Goal: Information Seeking & Learning: Learn about a topic

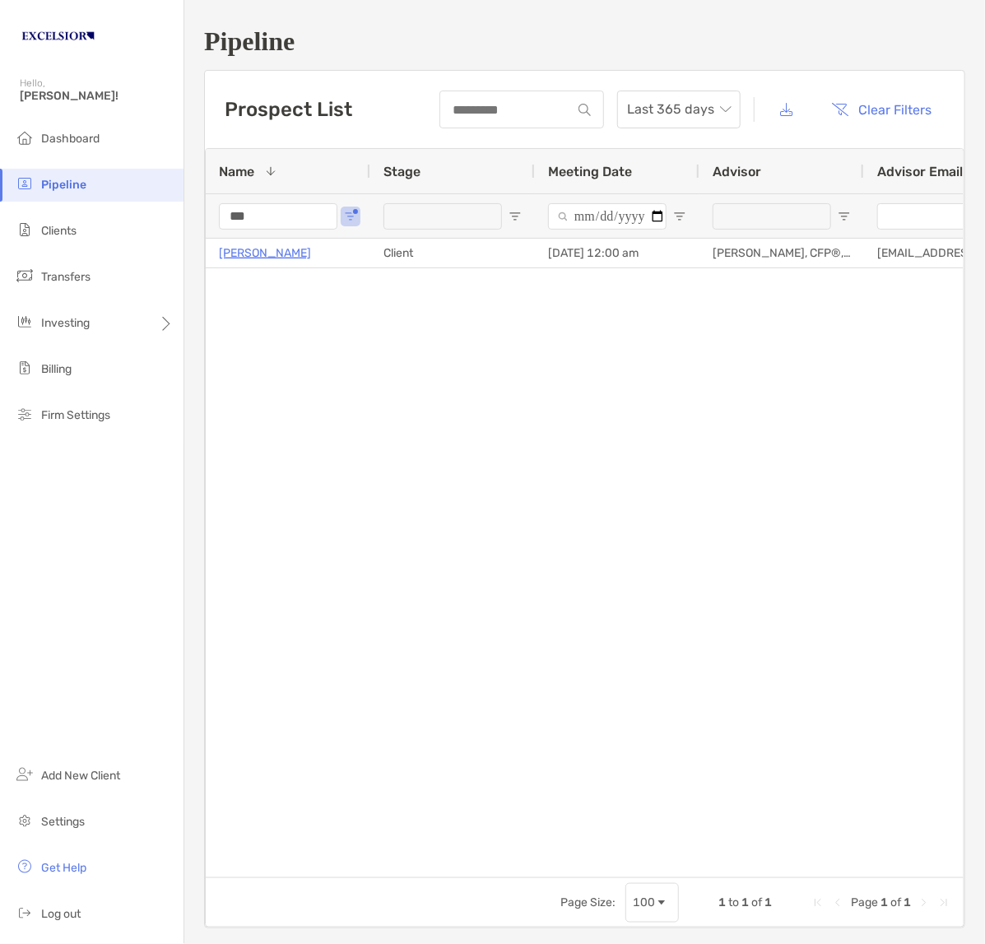
drag, startPoint x: 265, startPoint y: 210, endPoint x: 53, endPoint y: 198, distance: 211.8
click at [53, 198] on div "Pipeline Hello, Carl! Dashboard Pipeline Clients Transfers Investing Billing Fi…" at bounding box center [492, 472] width 985 height 944
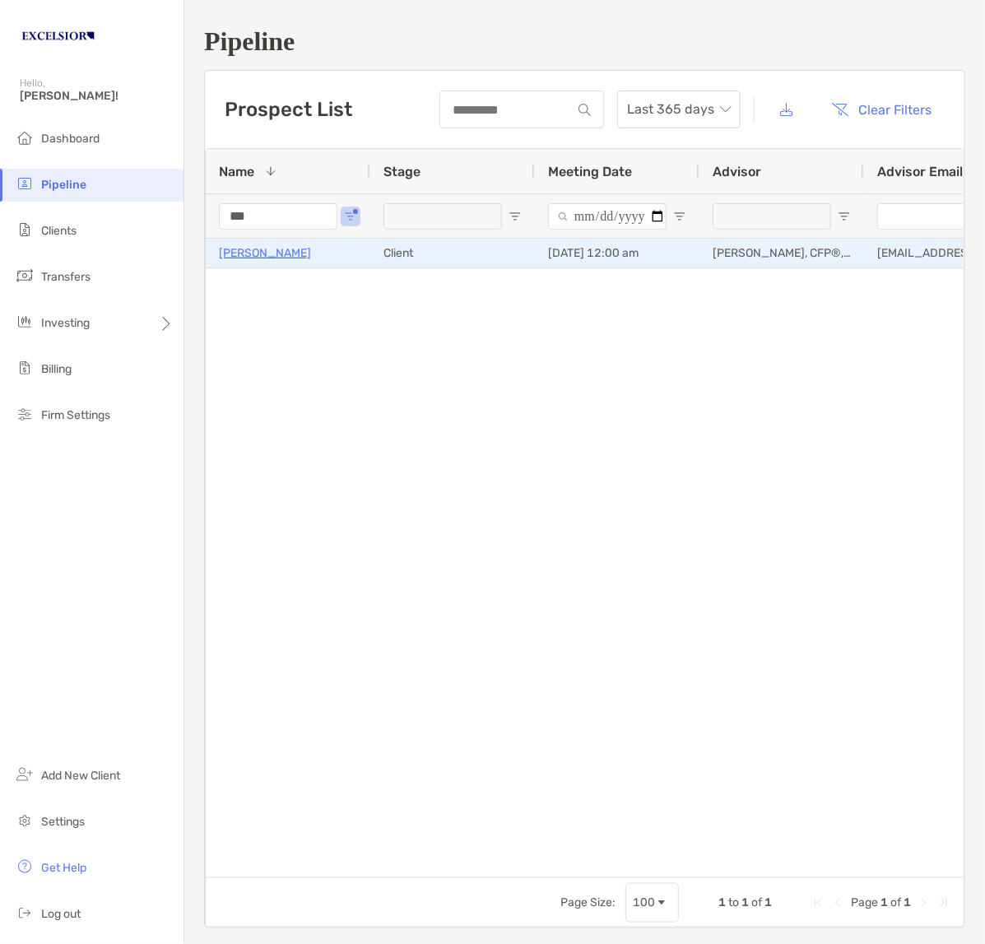
click at [295, 253] on p "Michael Fichera" at bounding box center [265, 253] width 92 height 21
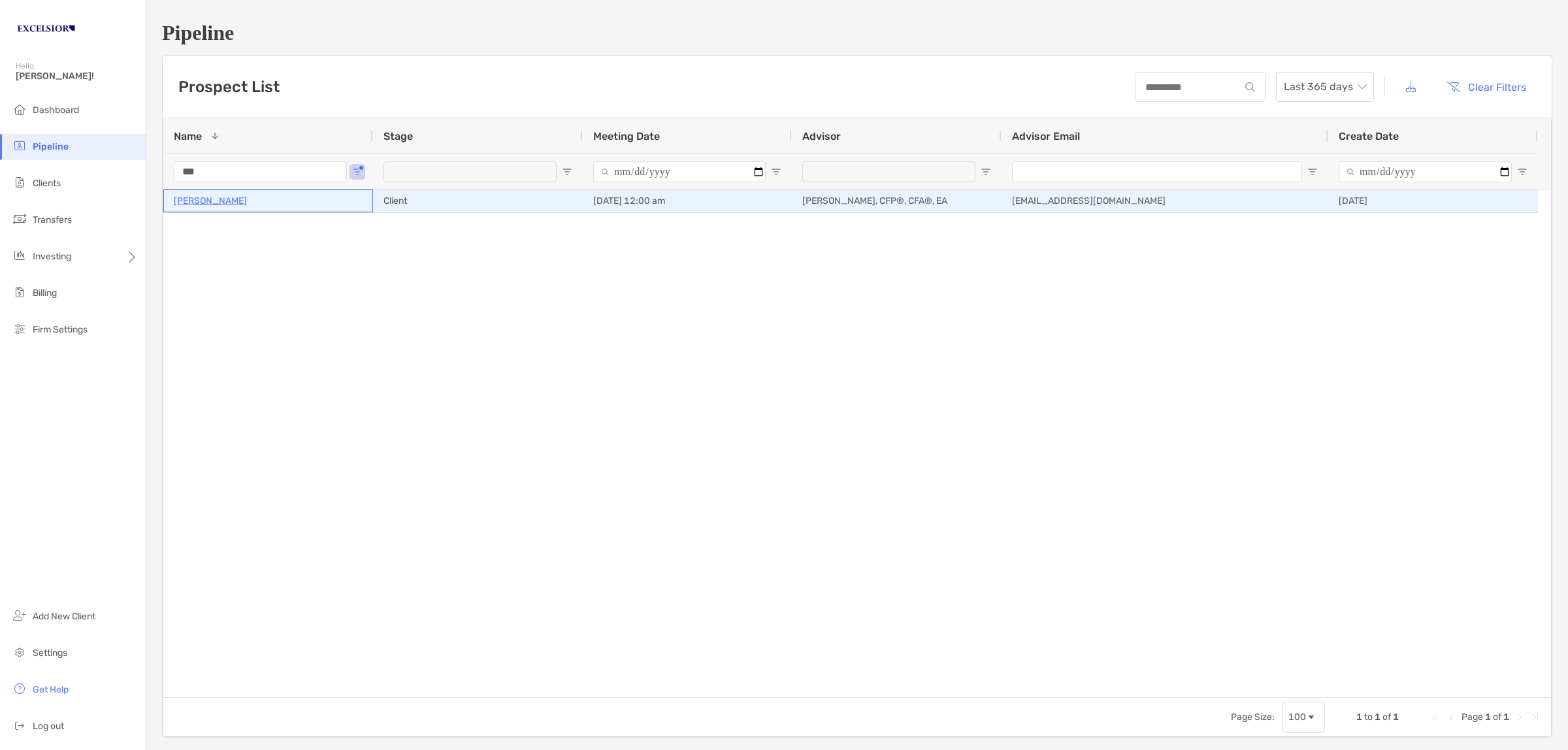
click at [224, 201] on p "Michael Fichera" at bounding box center [210, 201] width 73 height 17
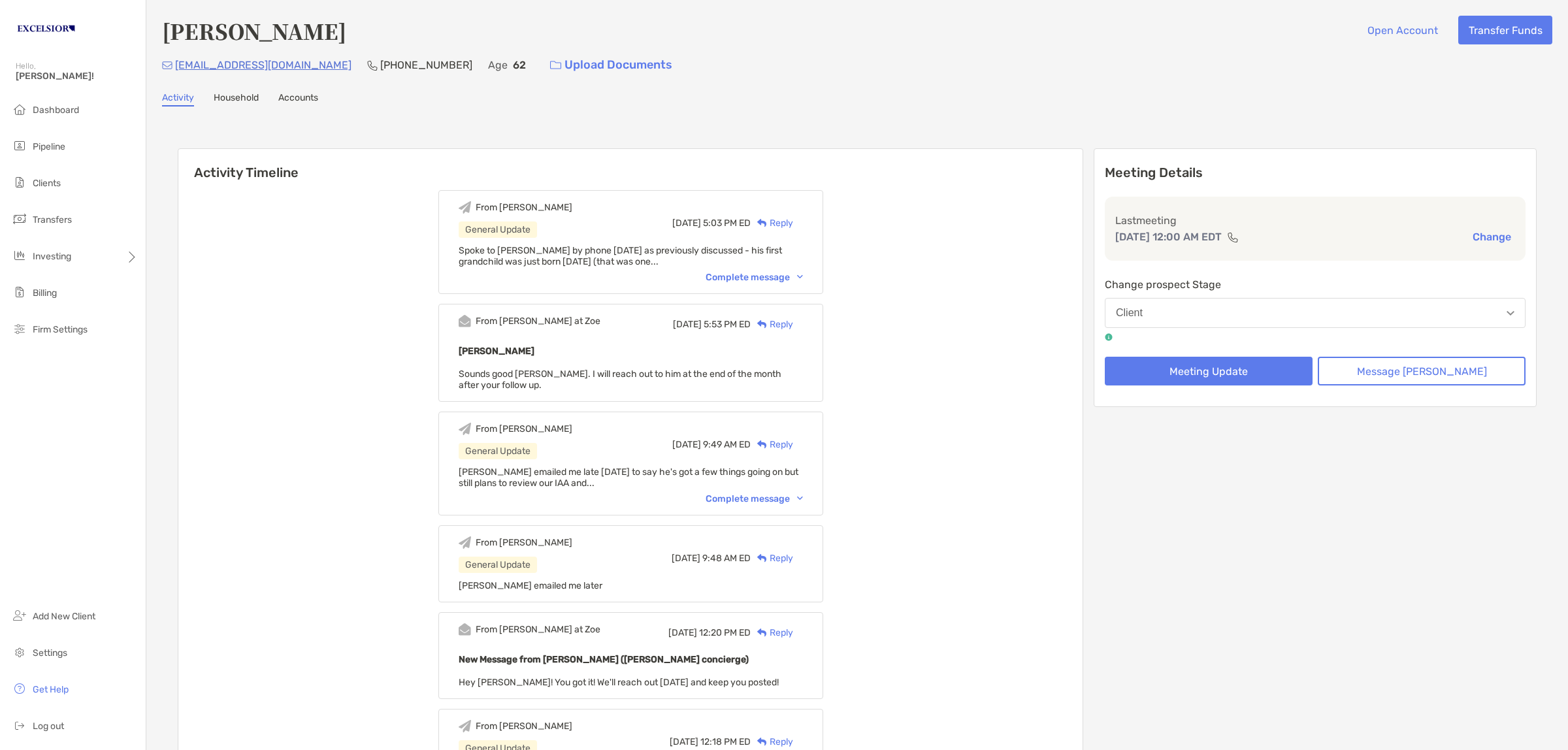
click at [769, 267] on div "From Carl General Update Thu, Aug 28 5:03 PM ED Reply Spoke to Michael by phone…" at bounding box center [630, 241] width 385 height 104
click at [763, 271] on div "Complete message" at bounding box center [754, 277] width 98 height 11
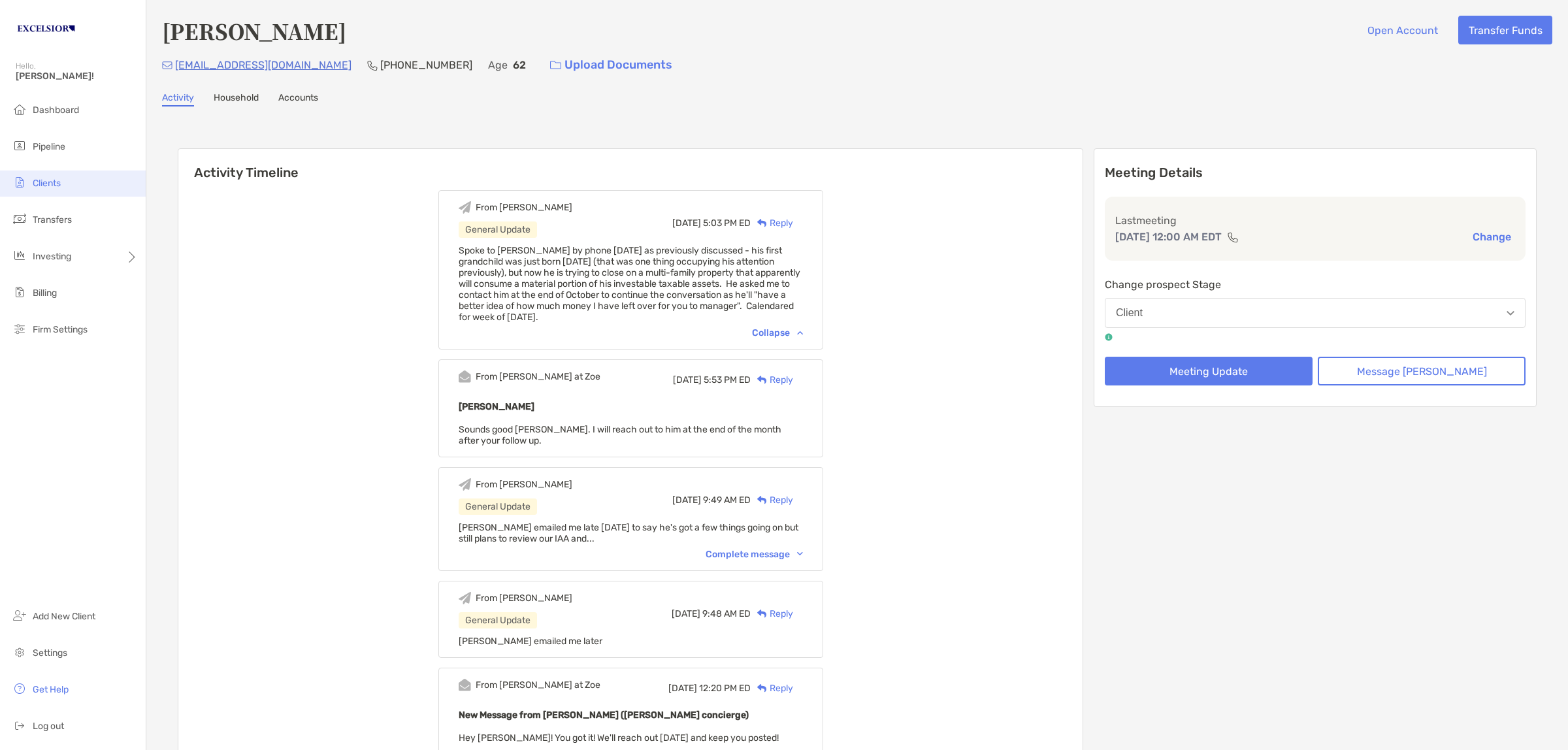
click at [40, 184] on span "Clients" at bounding box center [46, 183] width 28 height 11
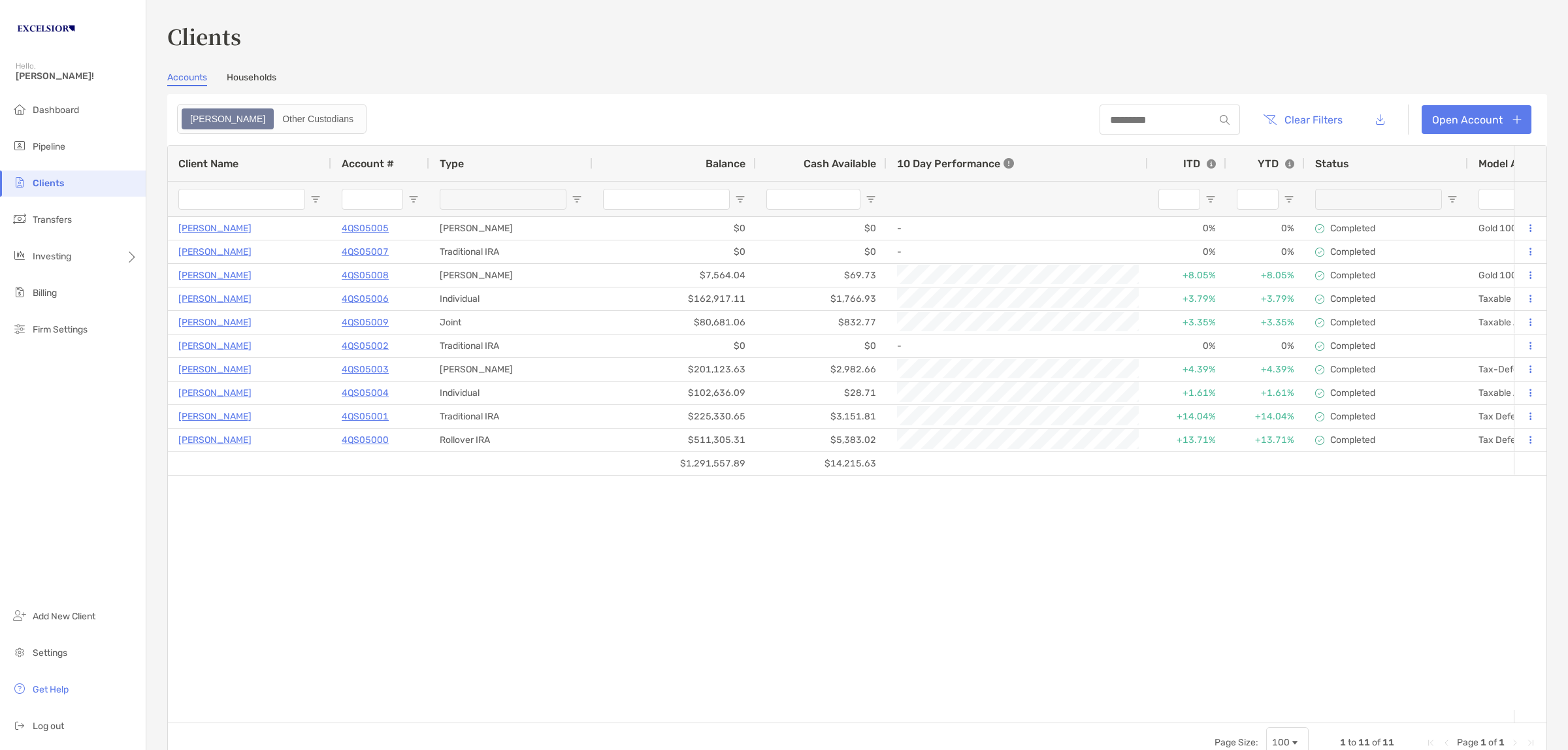
type input "**********"
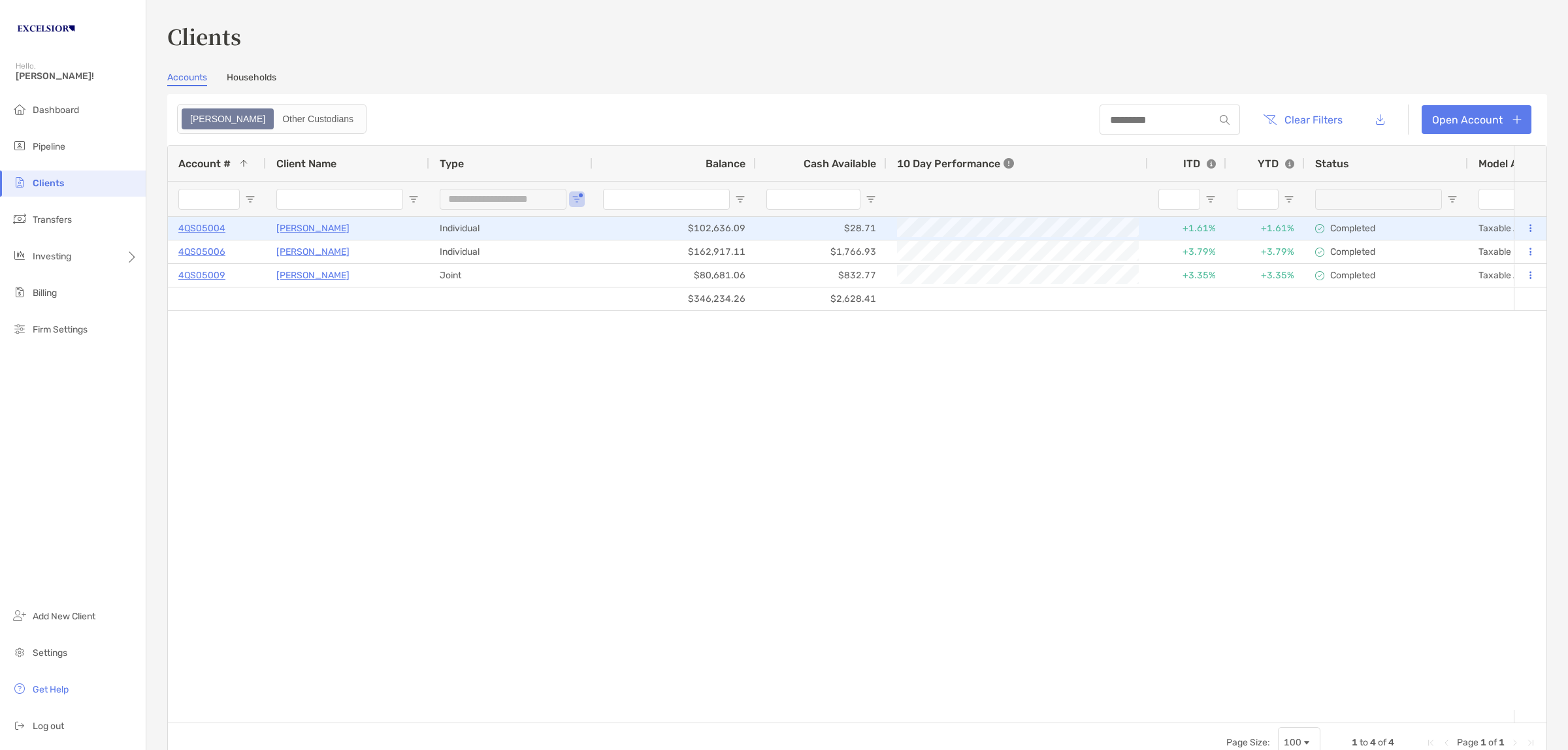
click at [296, 220] on p "[PERSON_NAME]" at bounding box center [313, 228] width 73 height 17
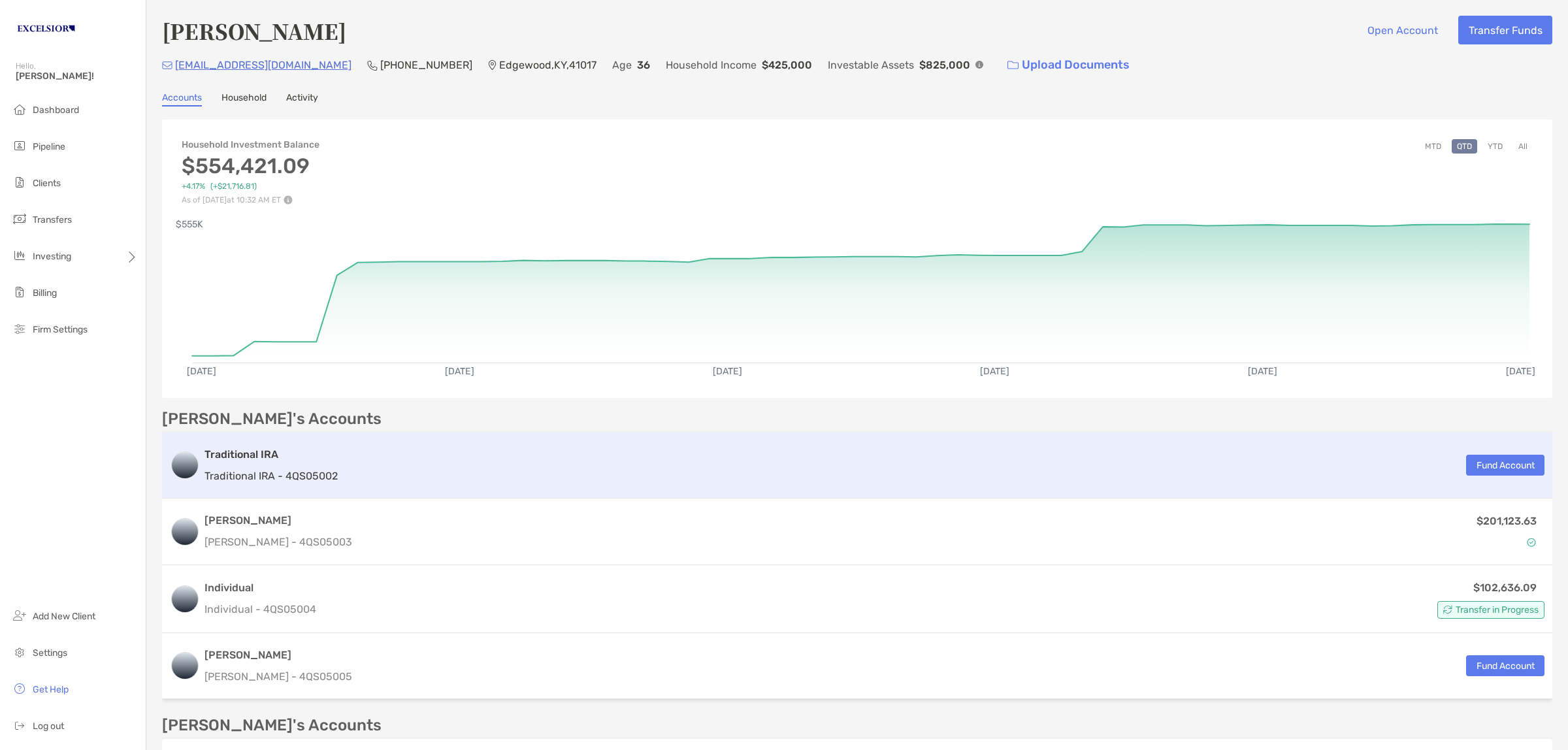
click at [241, 455] on h3 "Traditional IRA" at bounding box center [272, 455] width 133 height 16
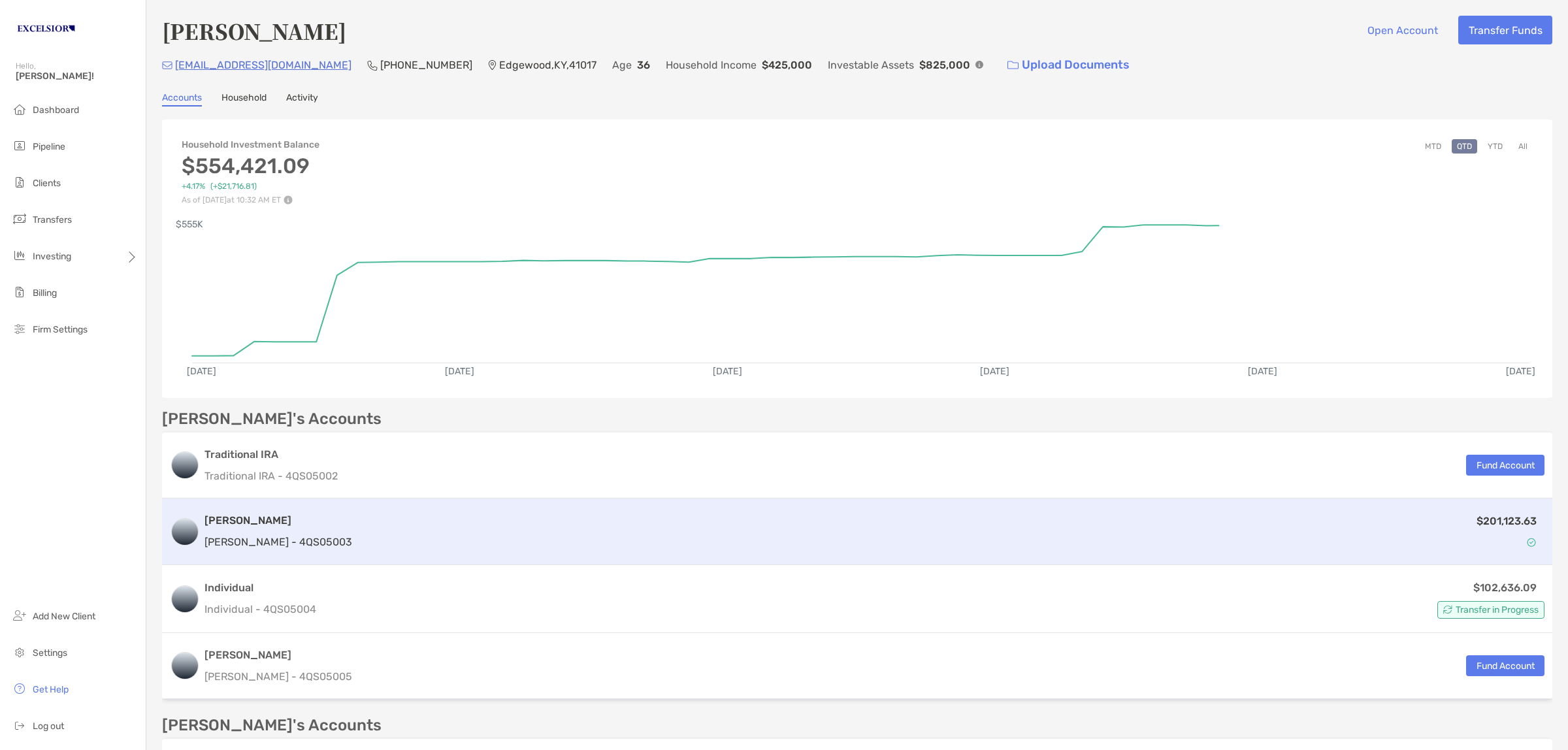
click at [252, 513] on h3 "[PERSON_NAME]" at bounding box center [279, 521] width 148 height 16
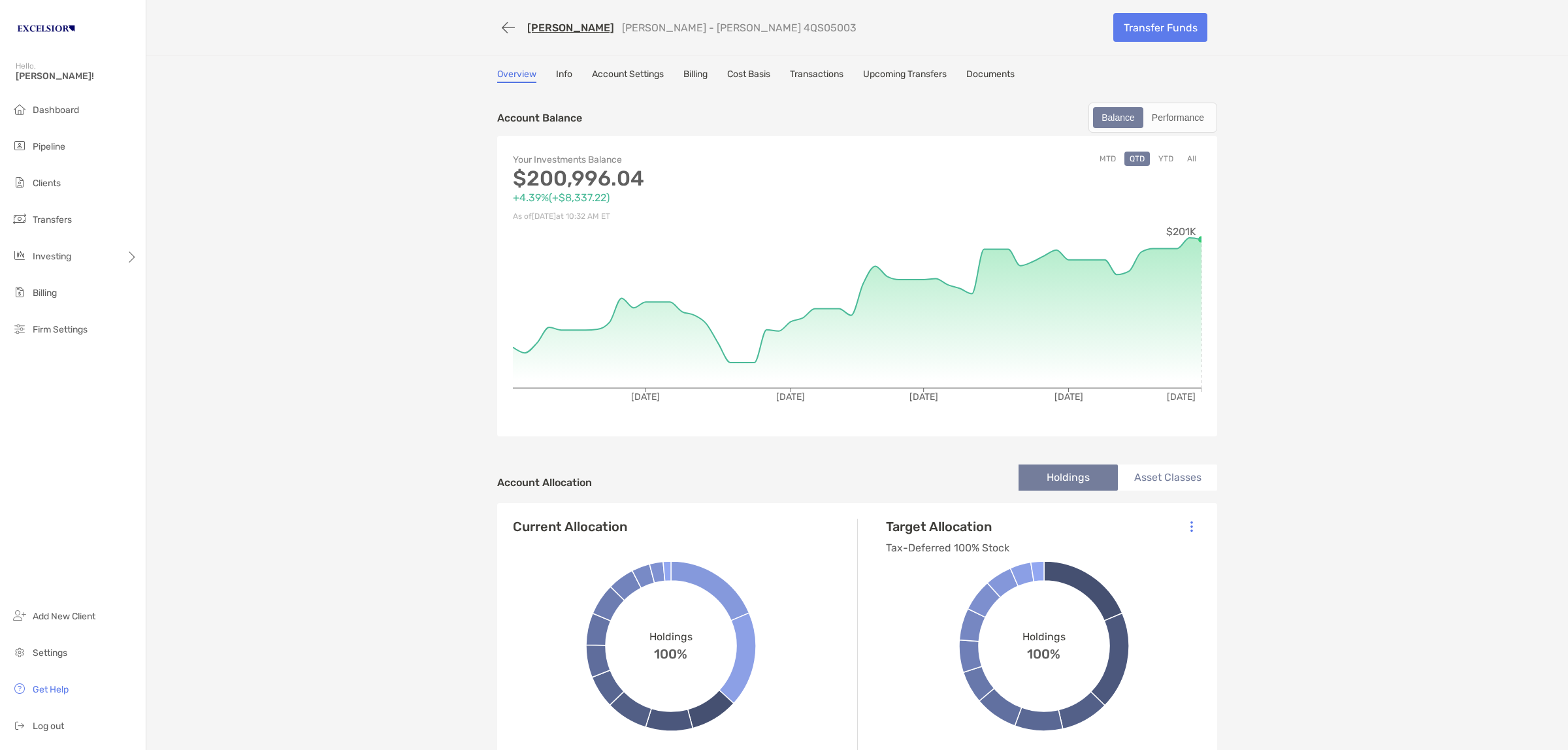
click at [502, 23] on button "button" at bounding box center [508, 28] width 22 height 24
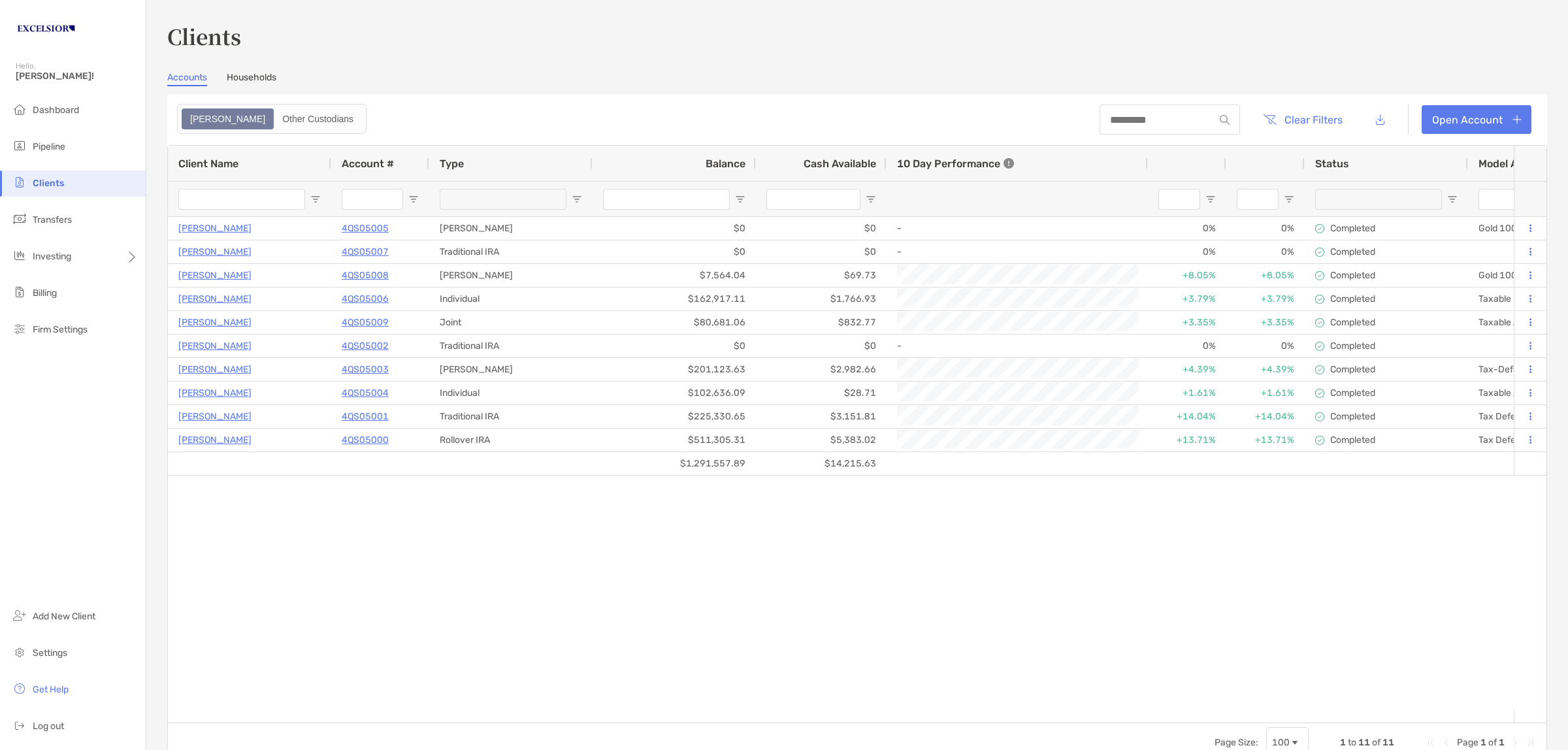
type input "**********"
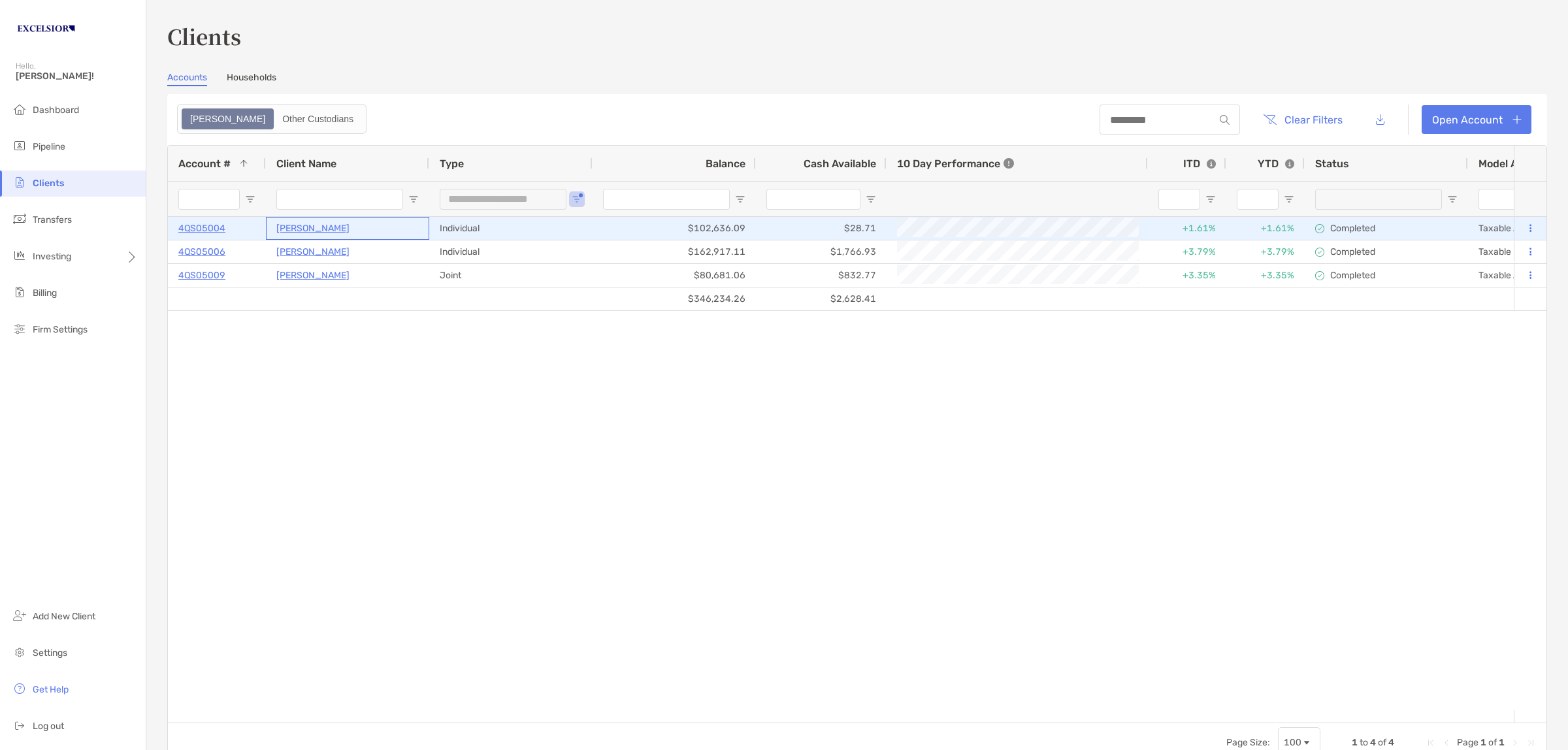
click at [331, 217] on div "[PERSON_NAME]" at bounding box center [347, 228] width 142 height 21
click at [331, 223] on p "[PERSON_NAME]" at bounding box center [313, 228] width 73 height 17
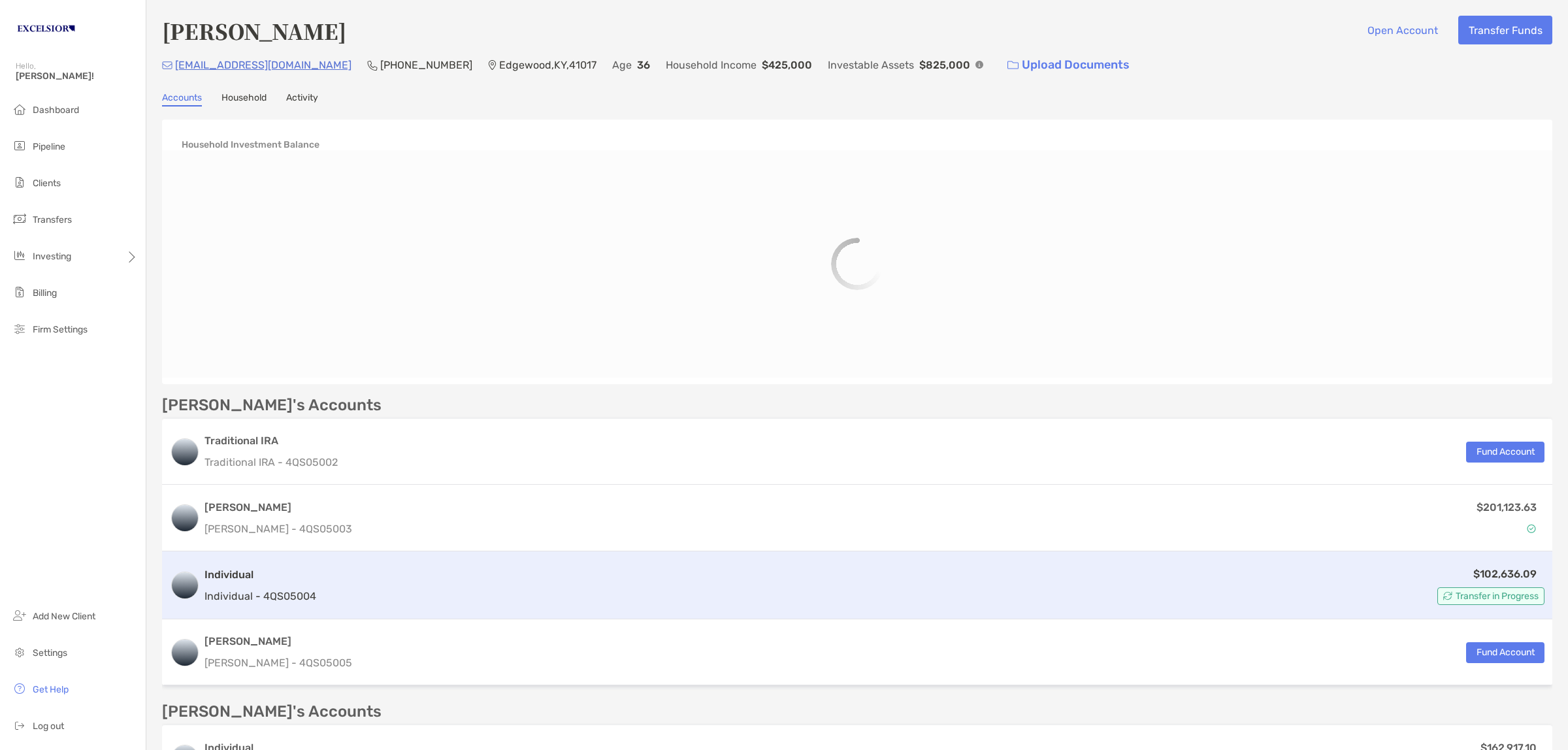
click at [236, 590] on p "Individual - 4QS05004" at bounding box center [260, 596] width 112 height 17
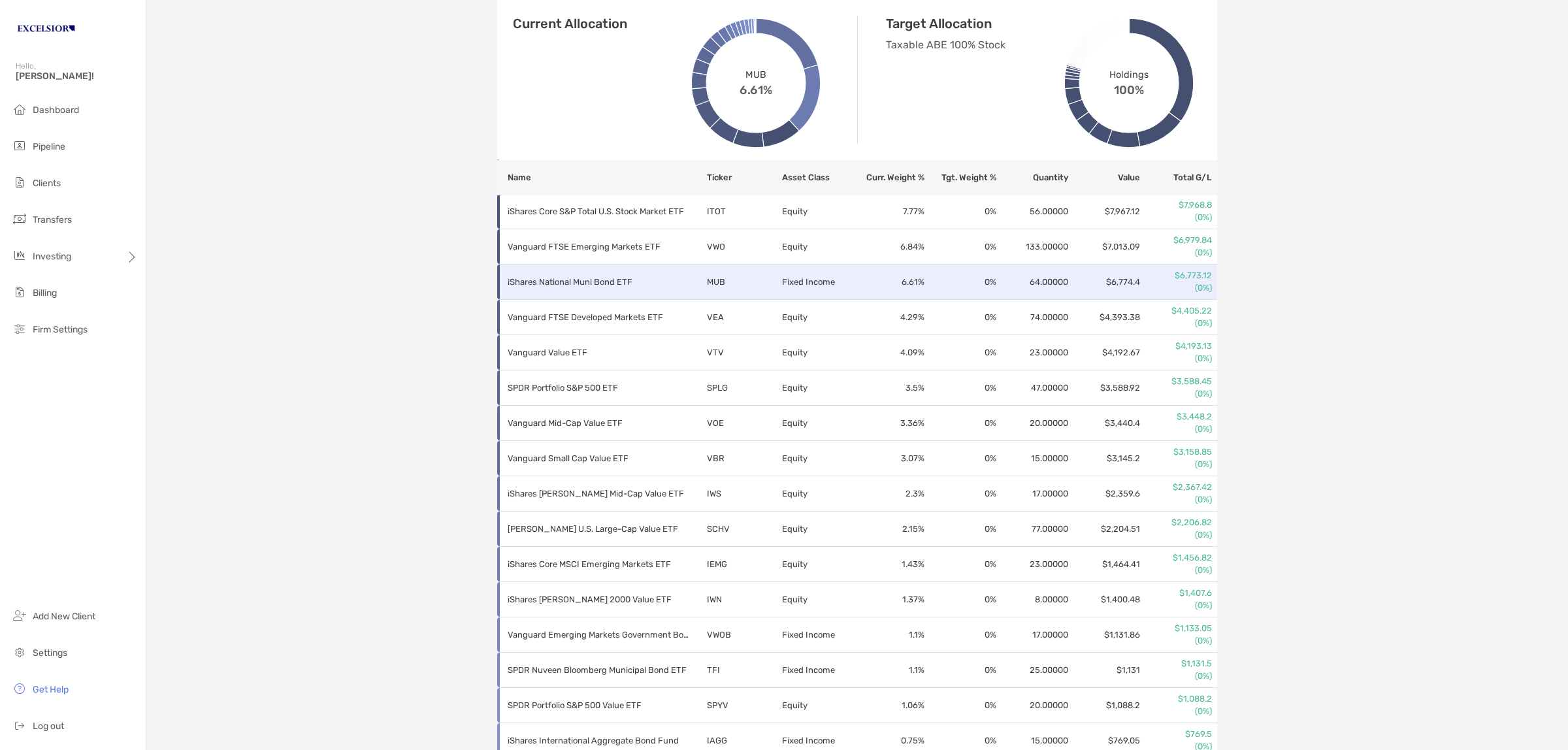
scroll to position [375, 0]
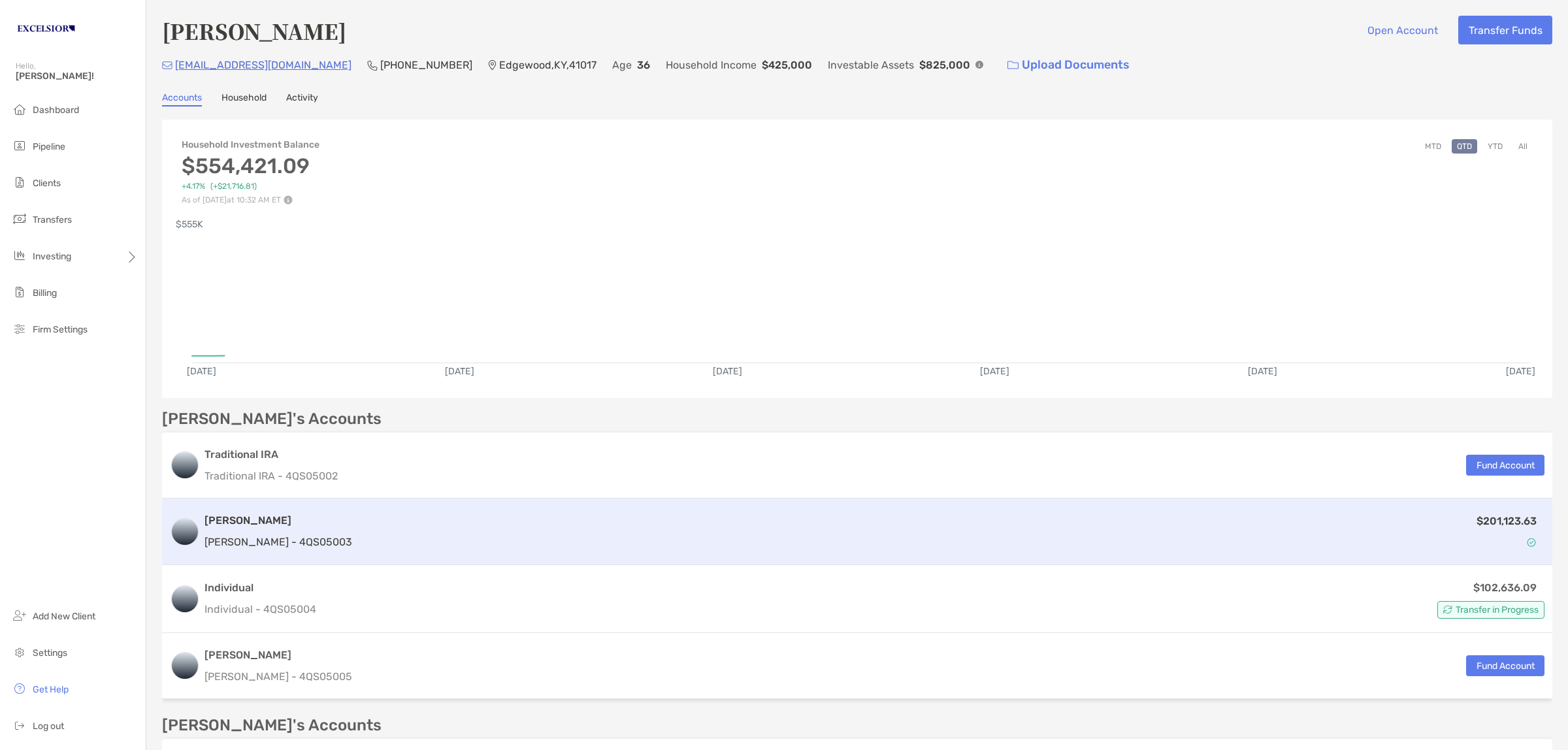
click at [241, 517] on div "Roth IRA Roth IRA - 4QS05003" at bounding box center [279, 531] width 148 height 37
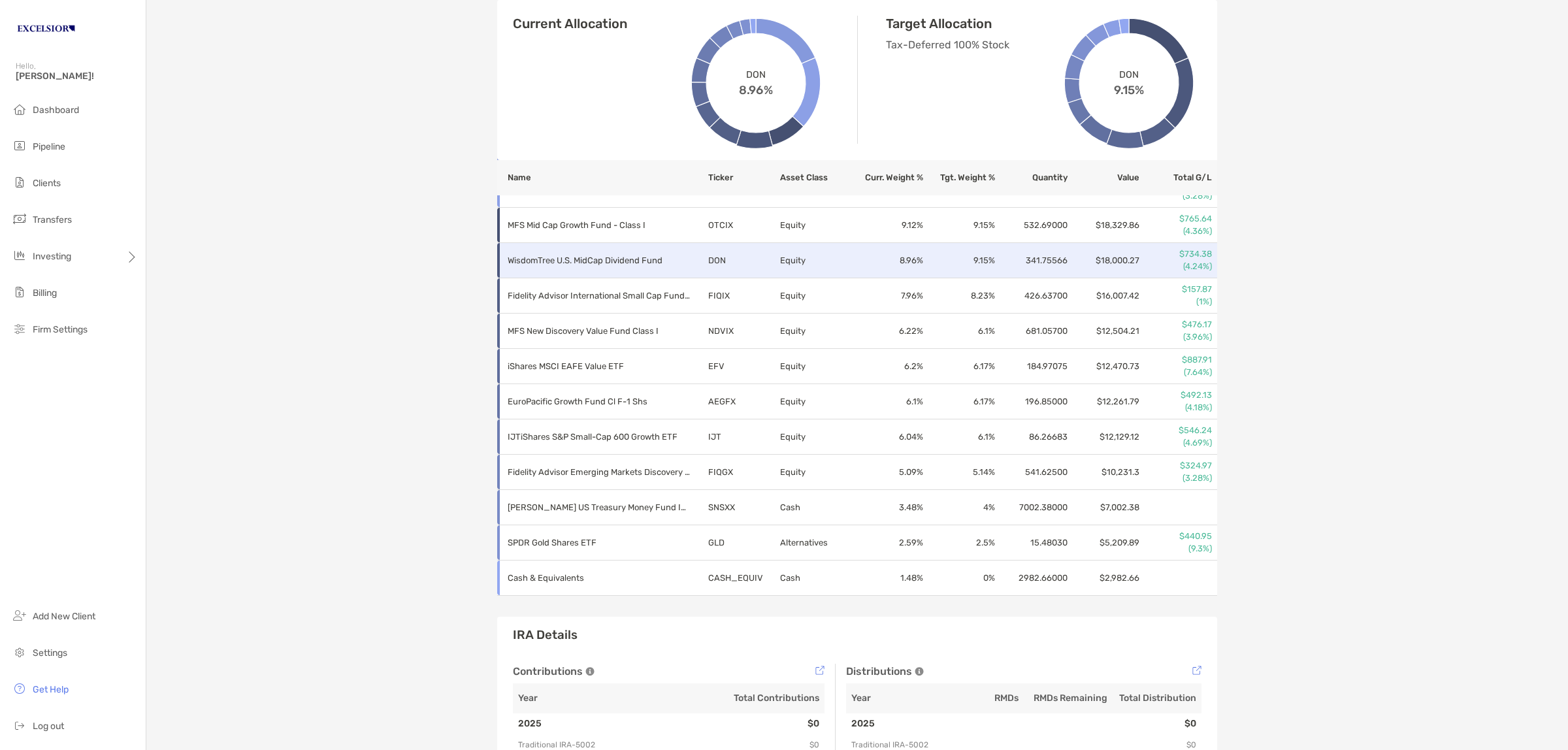
scroll to position [490, 0]
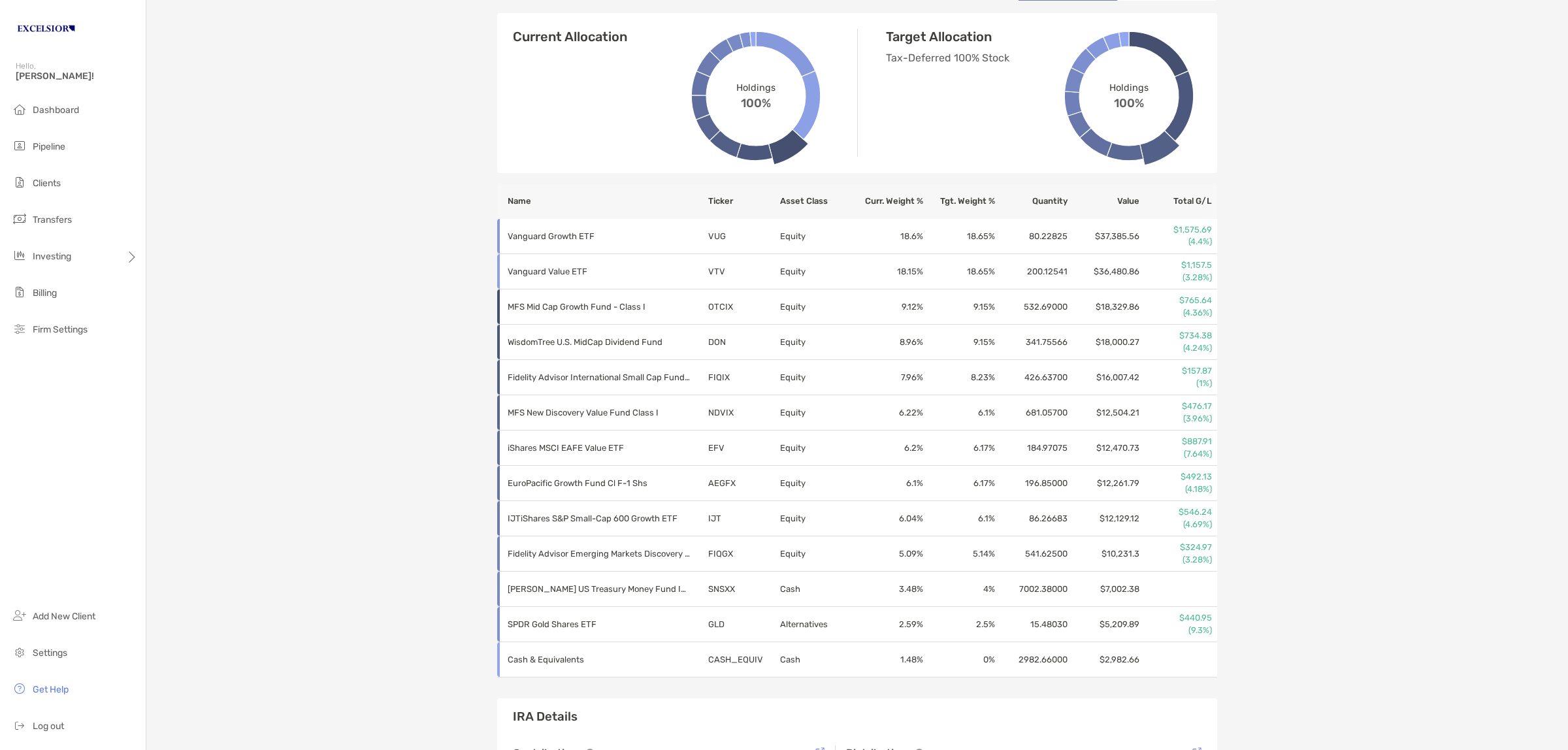
click at [377, 105] on div "Matthew Abeling Roth IRA - Roth IRA 4QS05003 Transfer Funds Overview Info Accou…" at bounding box center [857, 247] width 1422 height 1473
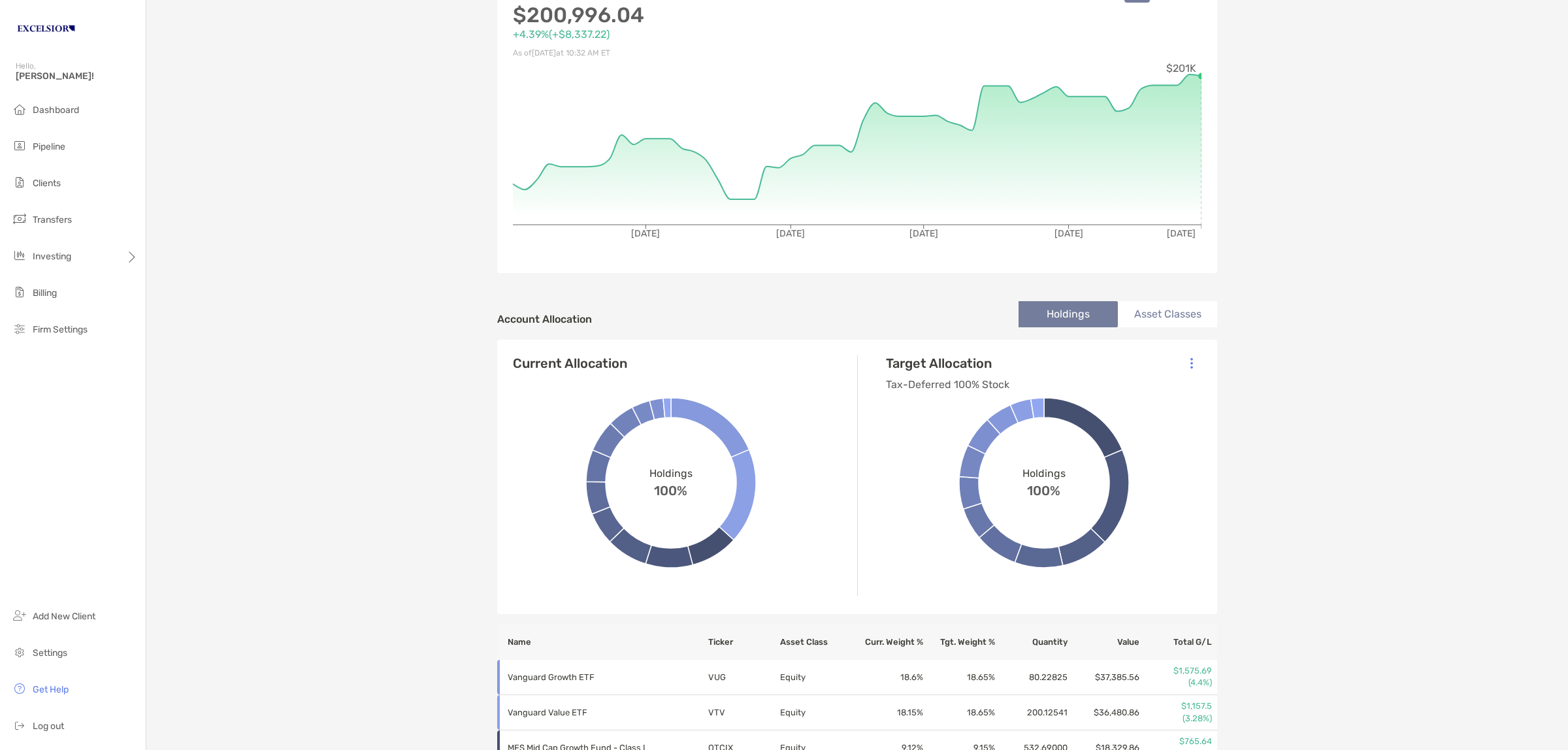
scroll to position [0, 0]
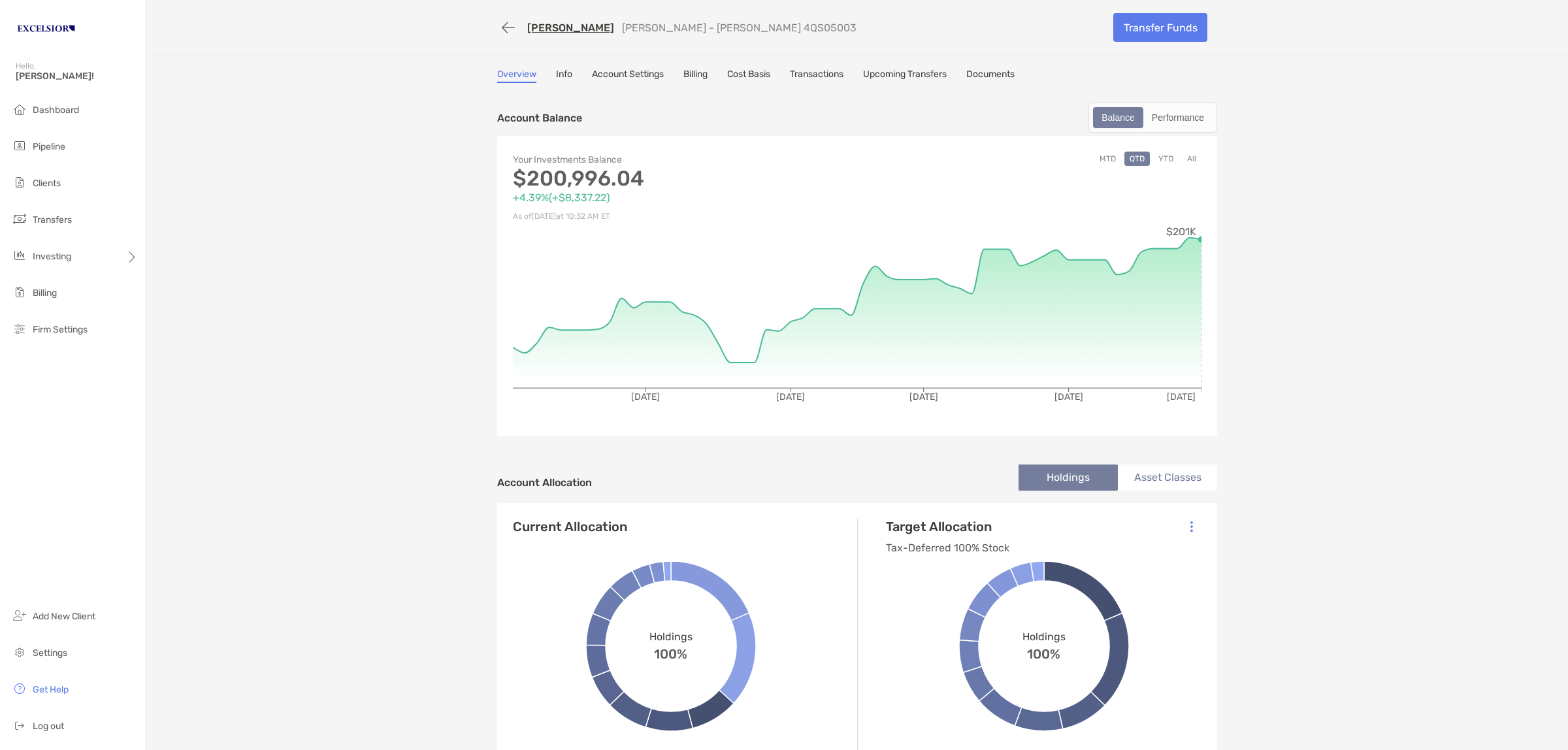
click at [586, 26] on link "[PERSON_NAME]" at bounding box center [570, 28] width 87 height 13
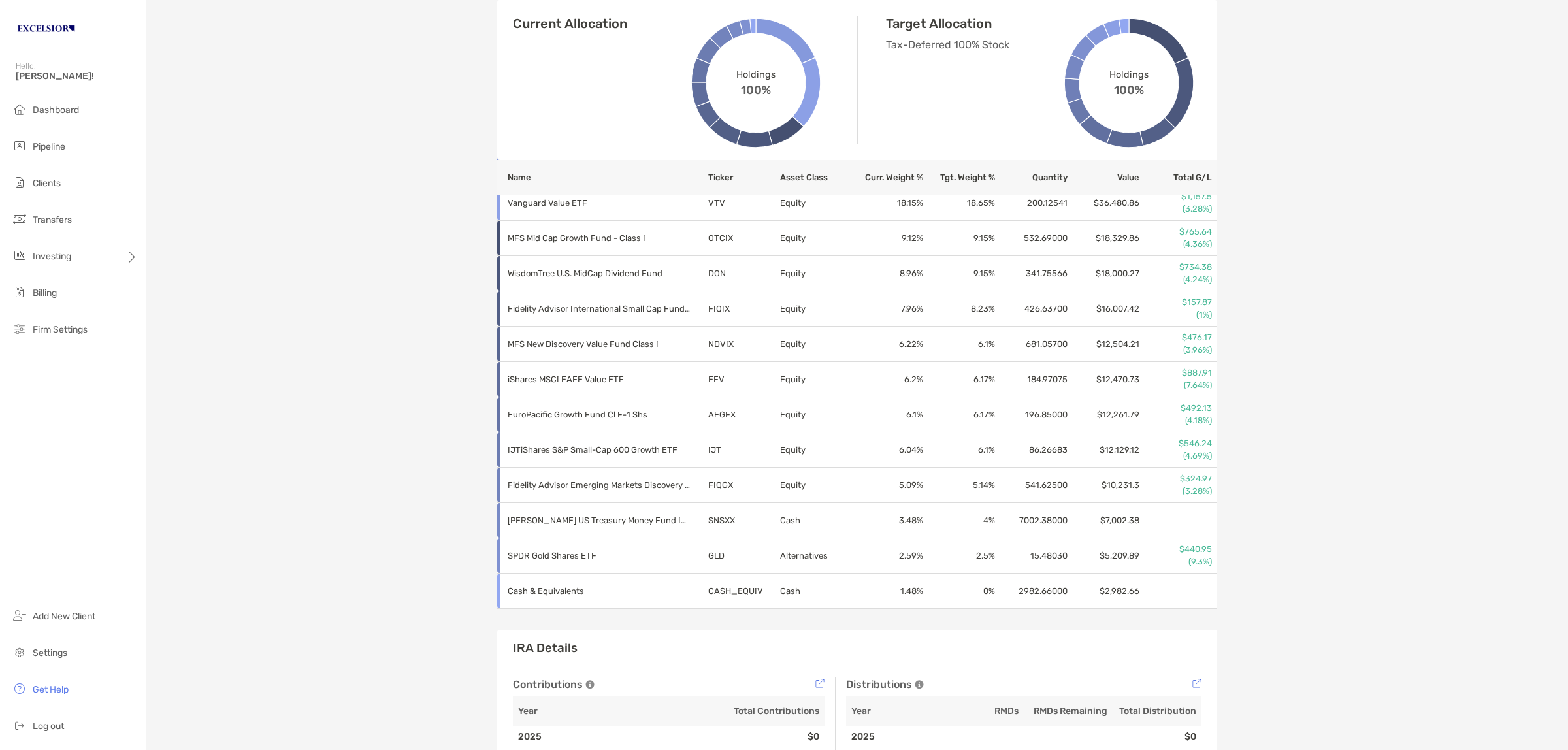
scroll to position [488, 0]
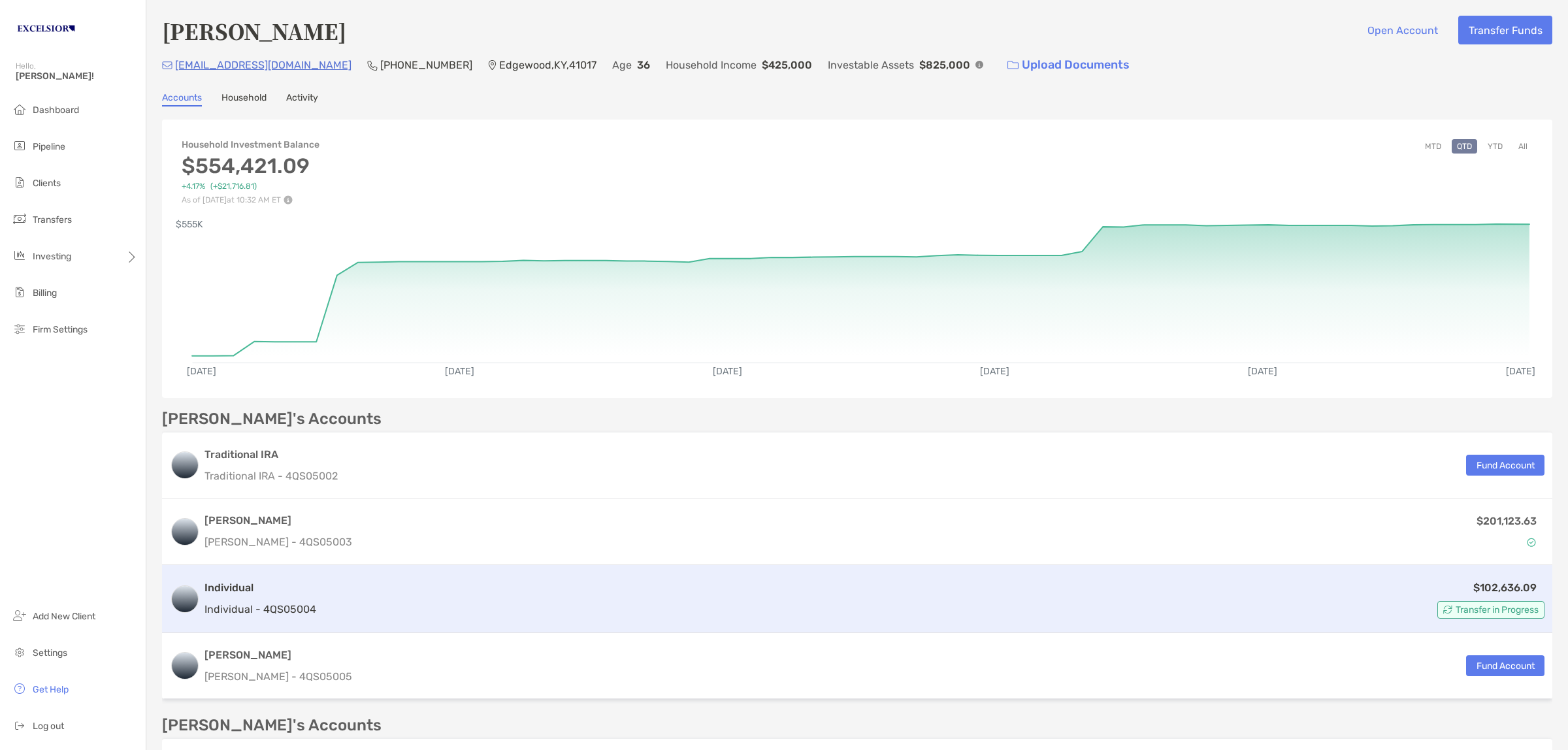
click at [272, 613] on p "Individual - 4QS05004" at bounding box center [260, 609] width 112 height 17
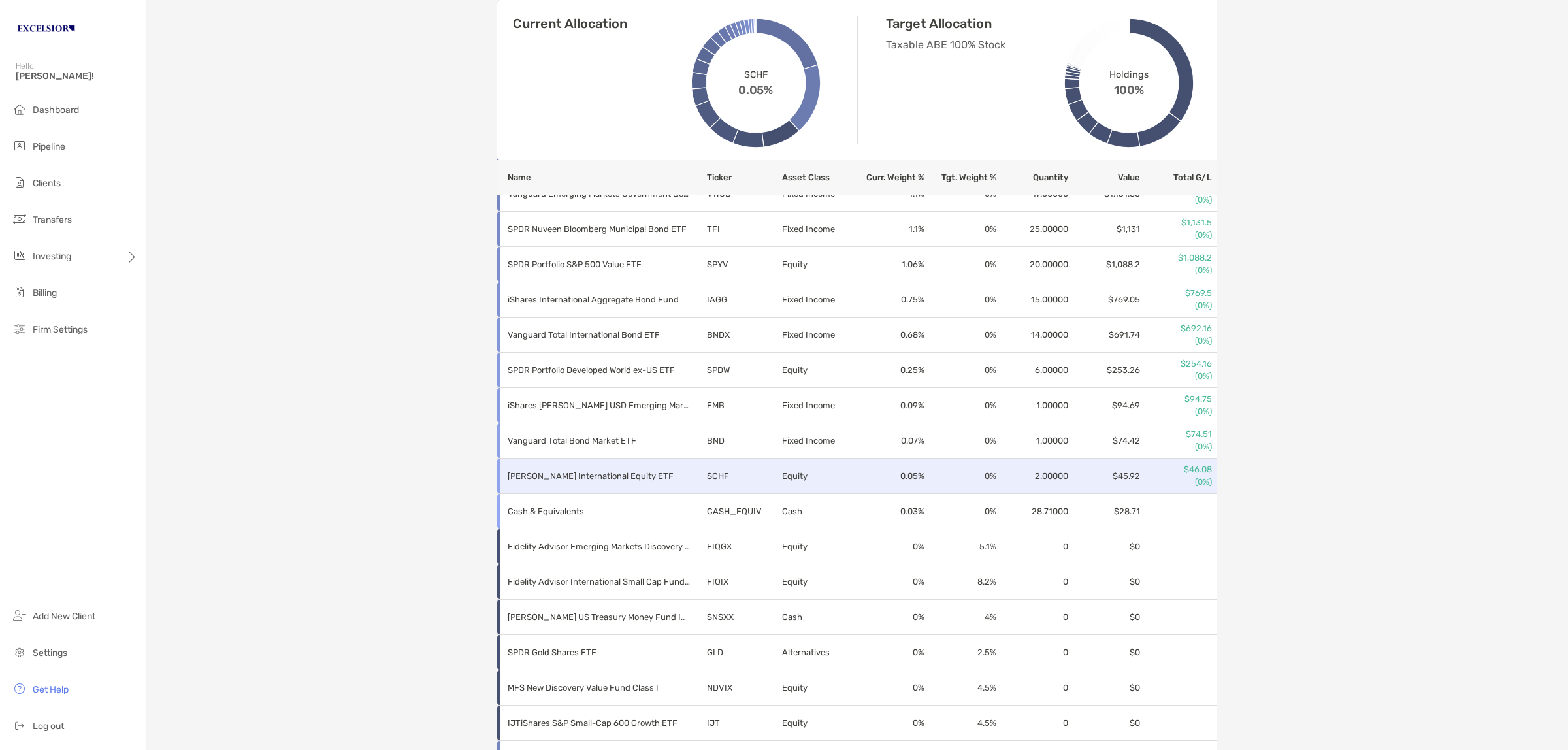
scroll to position [1143, 0]
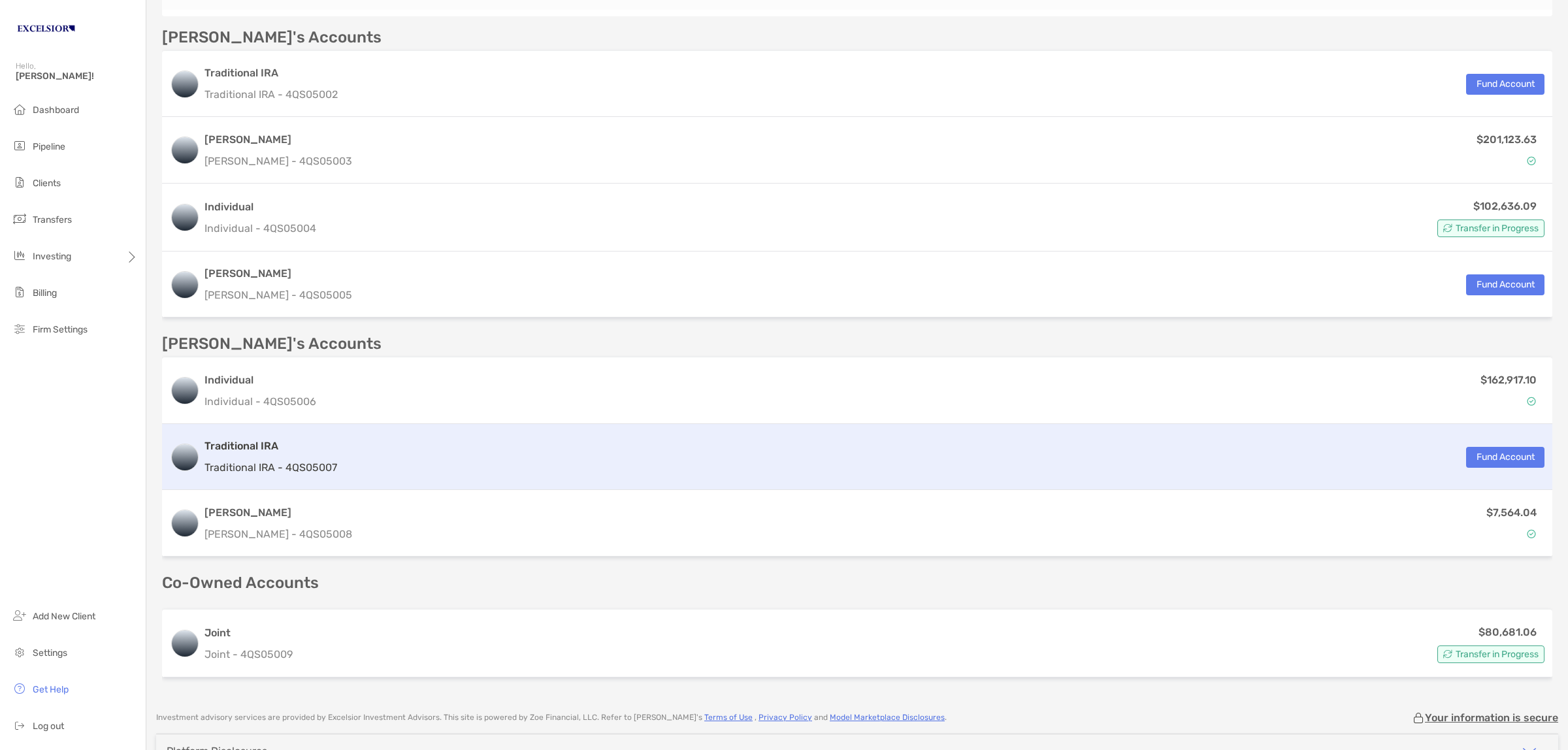
scroll to position [422, 0]
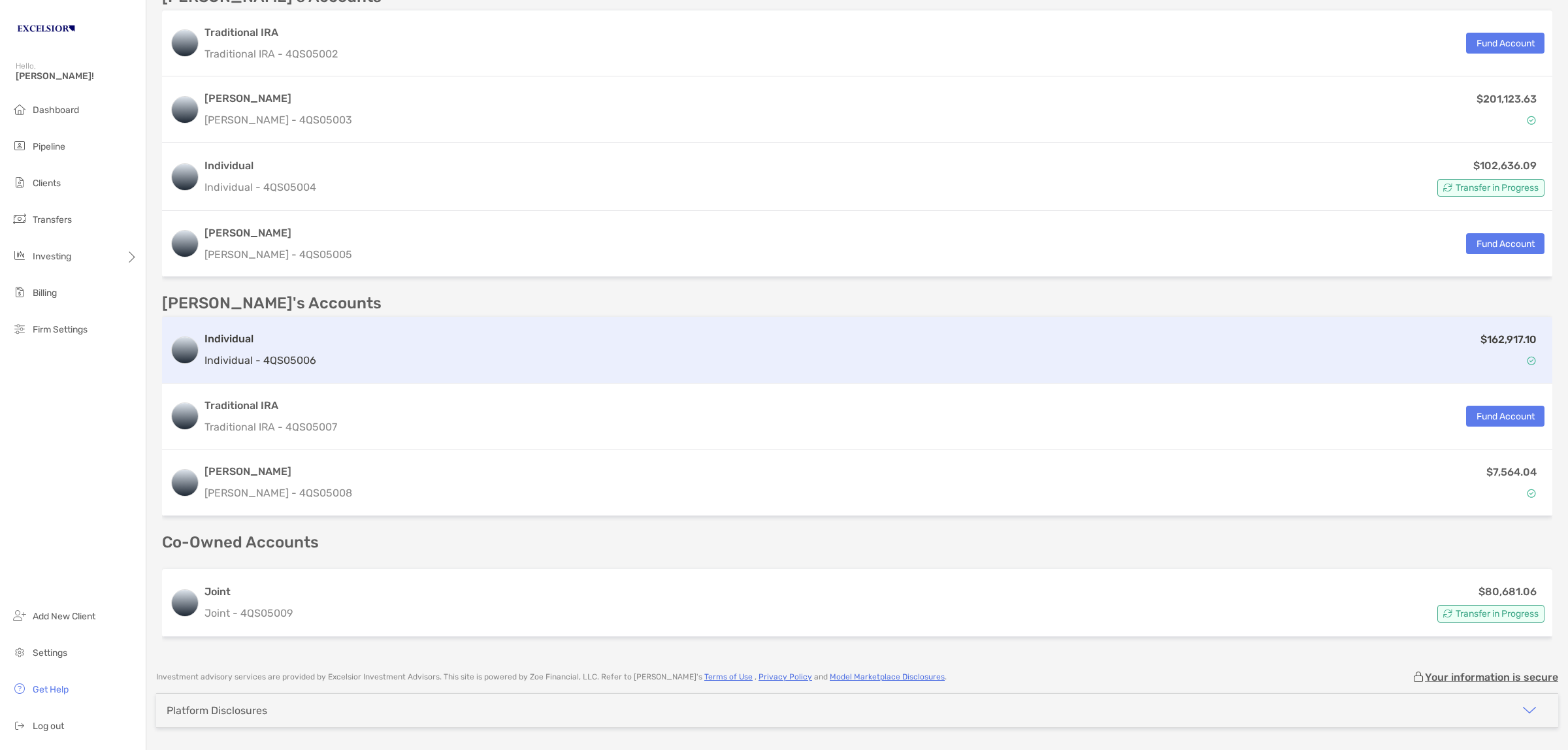
click at [232, 357] on p "Individual - 4QS05006" at bounding box center [260, 360] width 112 height 17
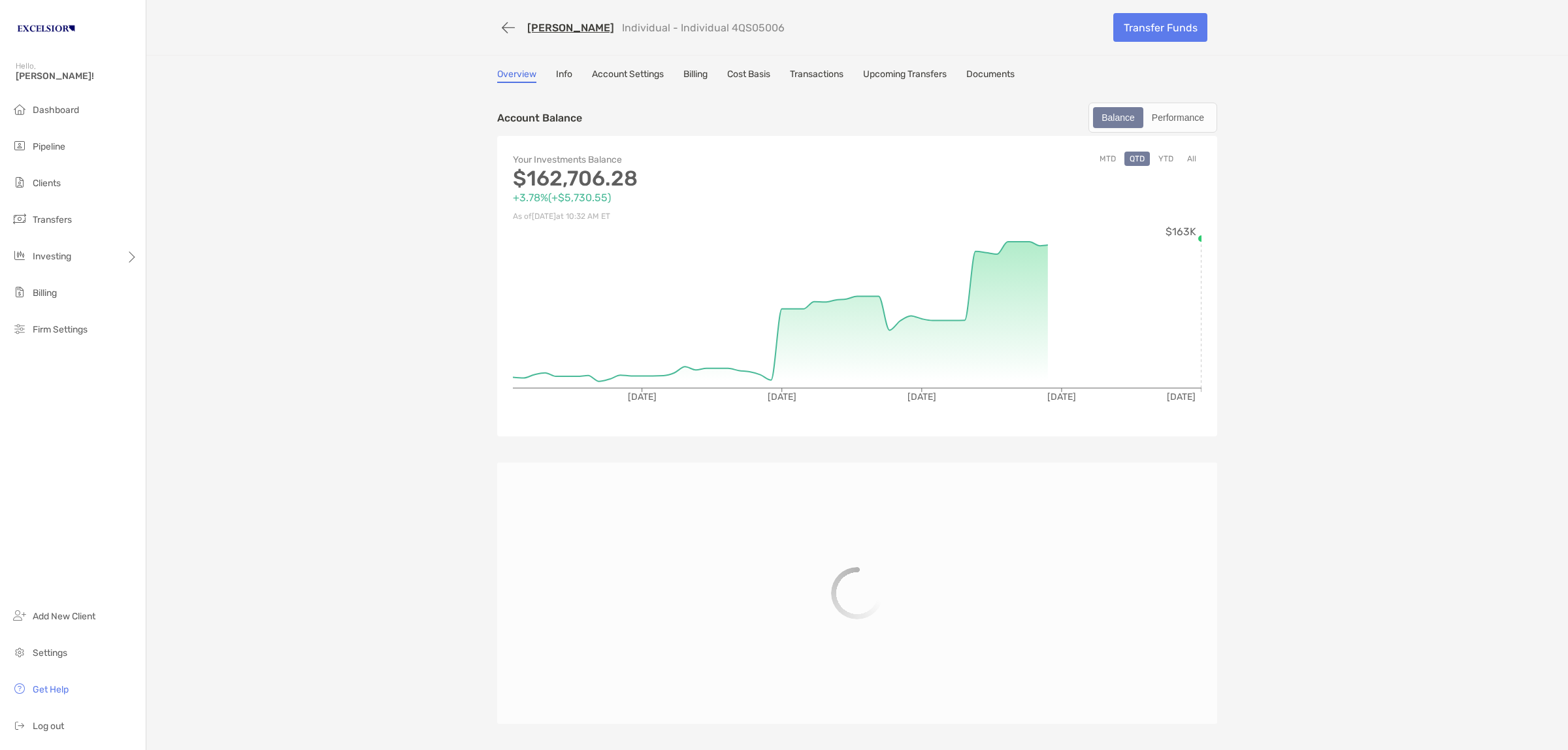
click at [290, 272] on div "Emily Abeling Individual - Individual 4QS05006 Transfer Funds Overview Info Acc…" at bounding box center [857, 375] width 1422 height 750
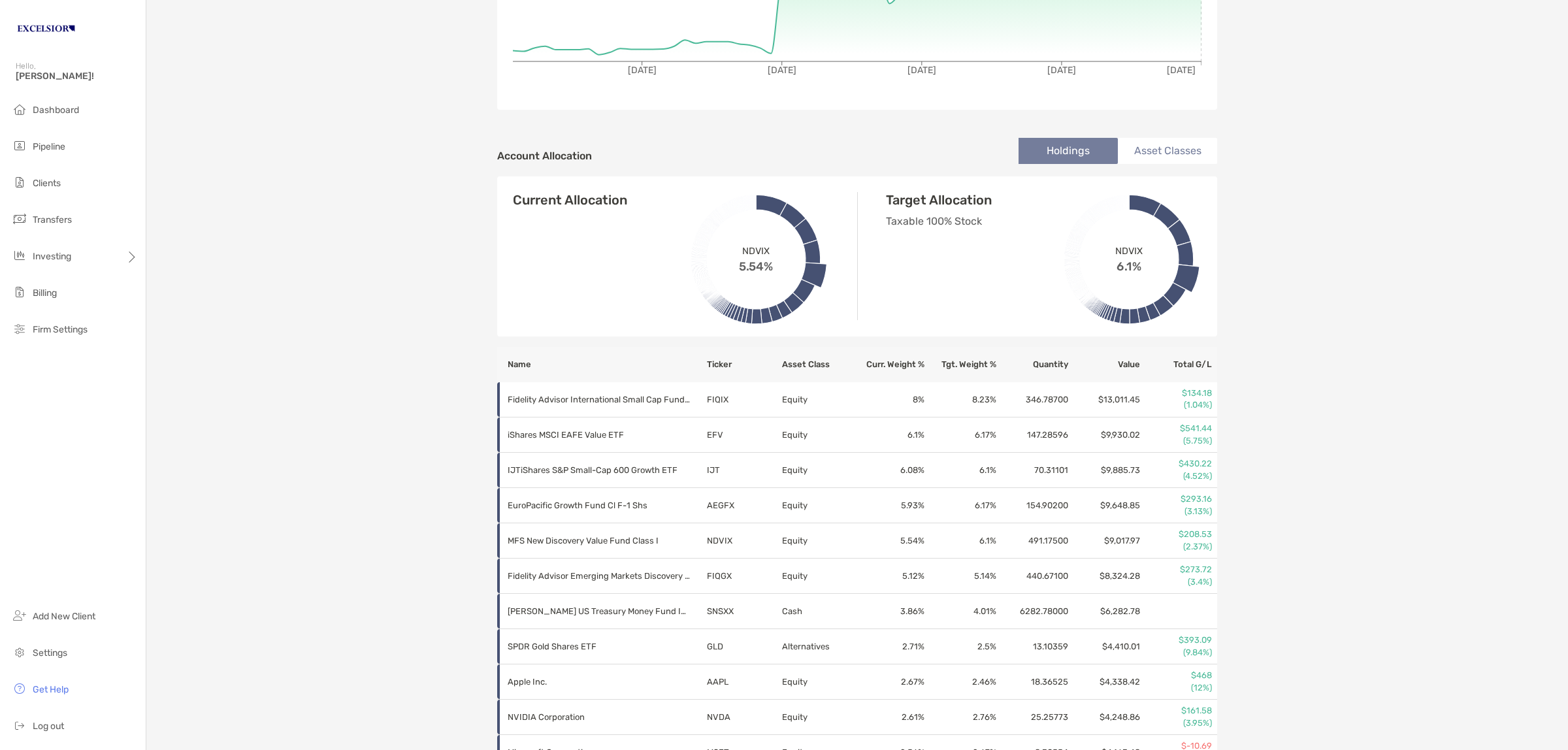
scroll to position [408, 0]
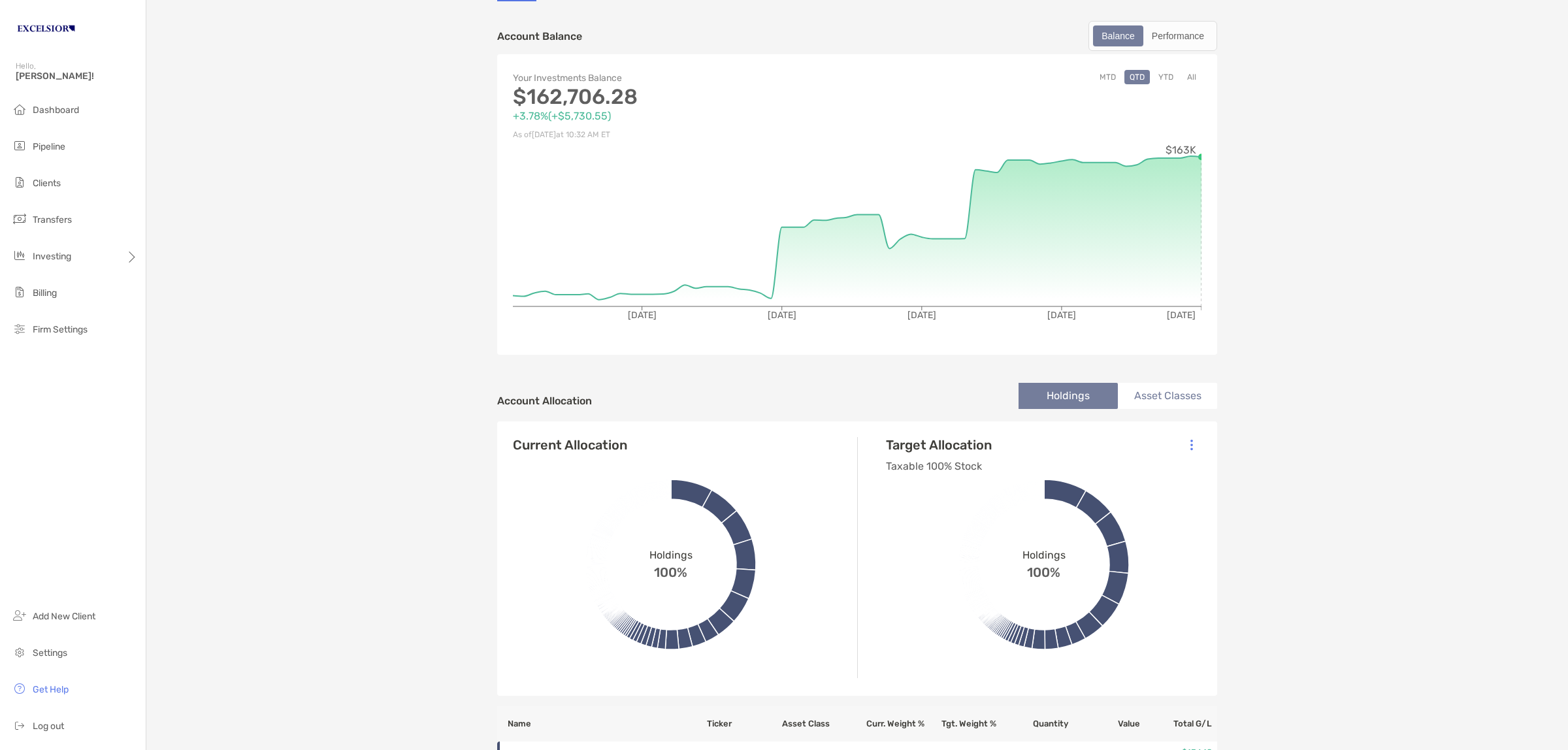
scroll to position [0, 0]
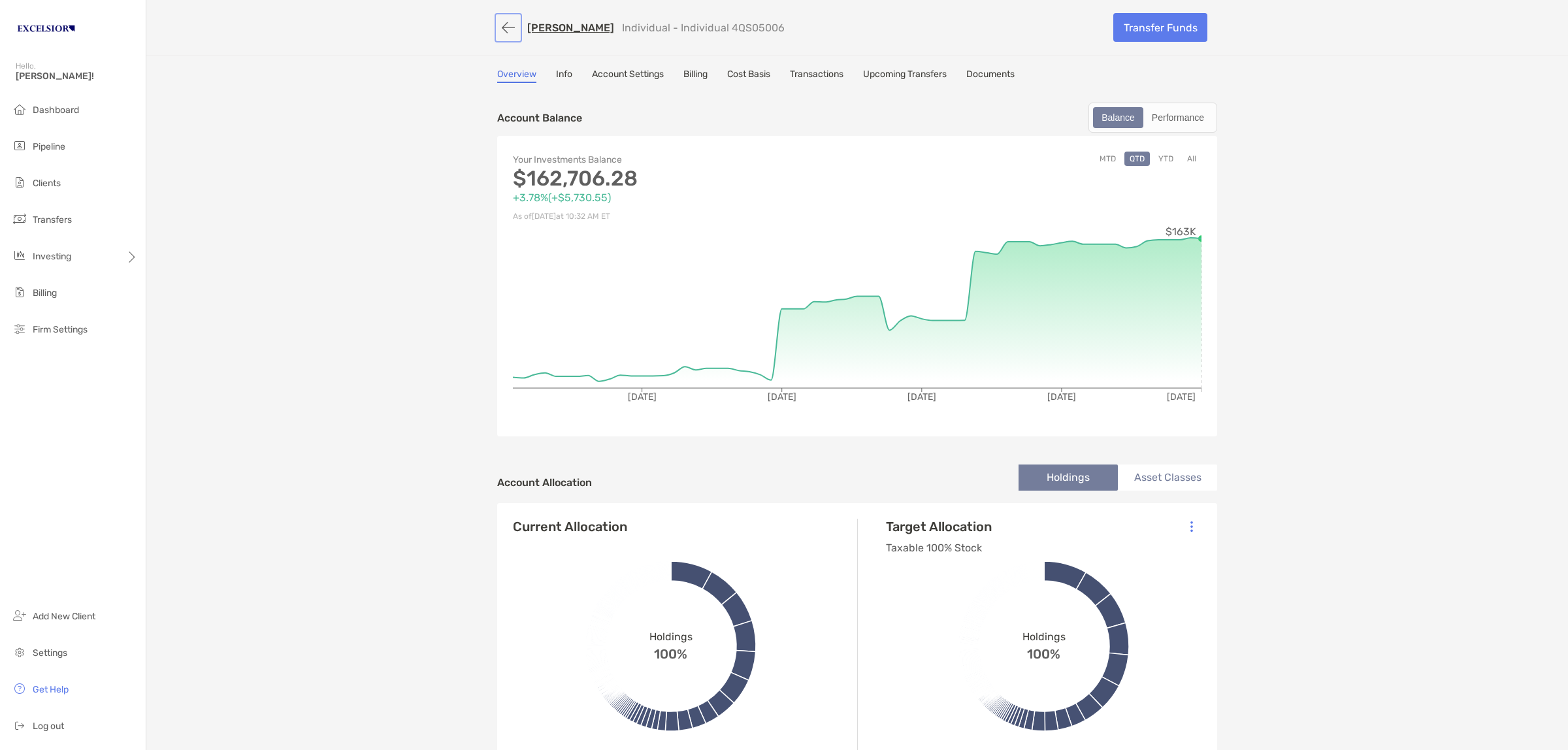
click at [497, 24] on button "button" at bounding box center [508, 28] width 22 height 24
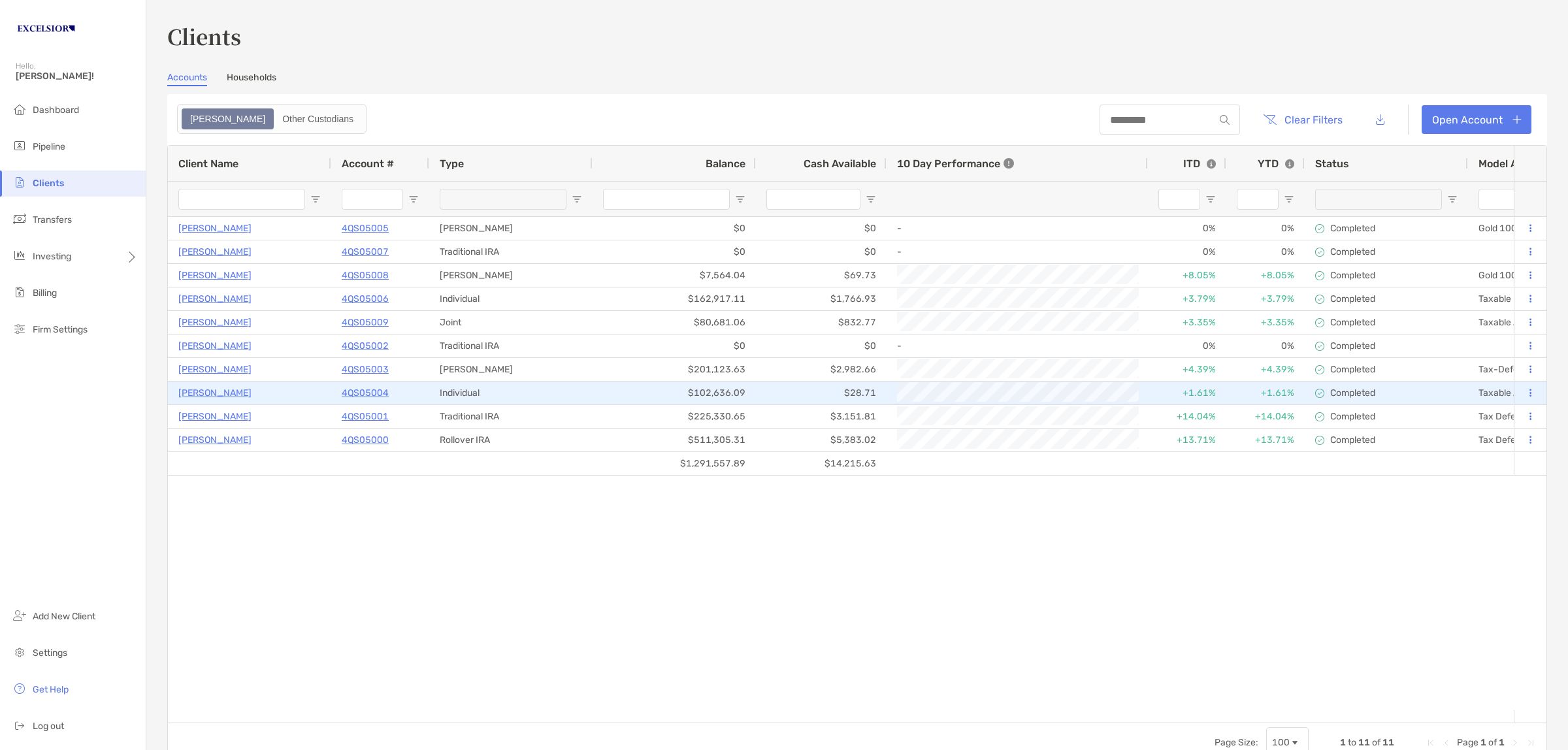
type input "**********"
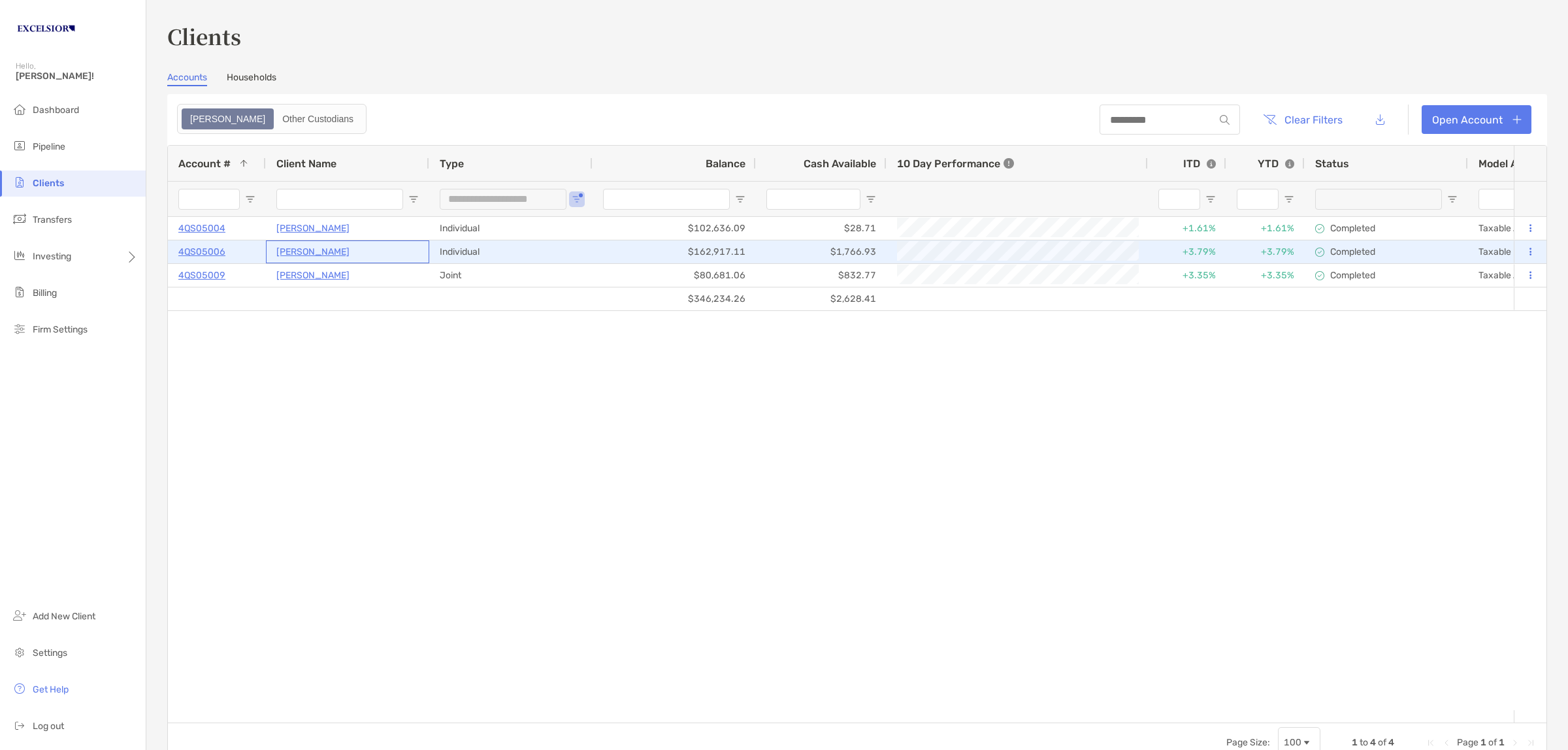
click at [312, 249] on p "Emily Abeling" at bounding box center [313, 252] width 73 height 17
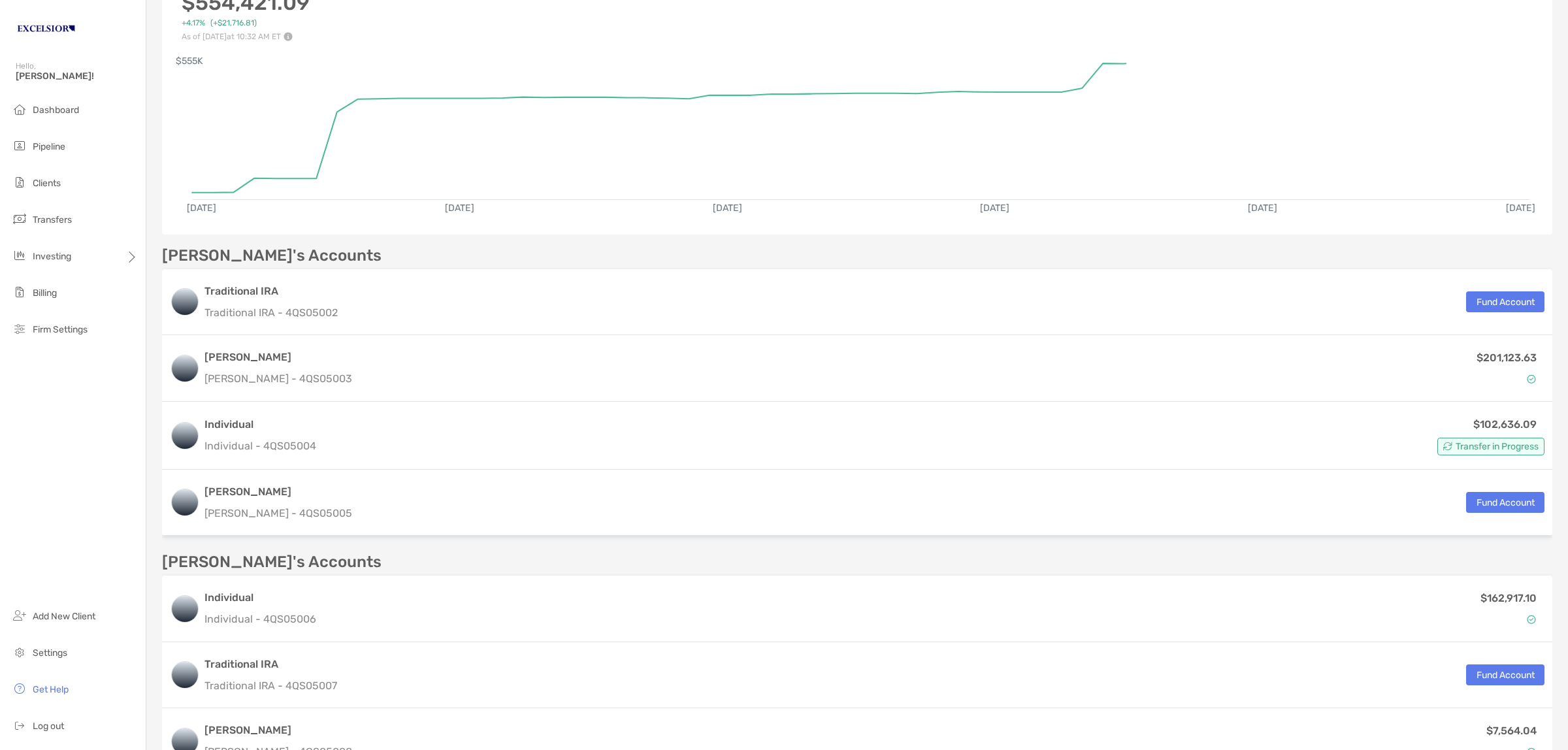
scroll to position [326, 0]
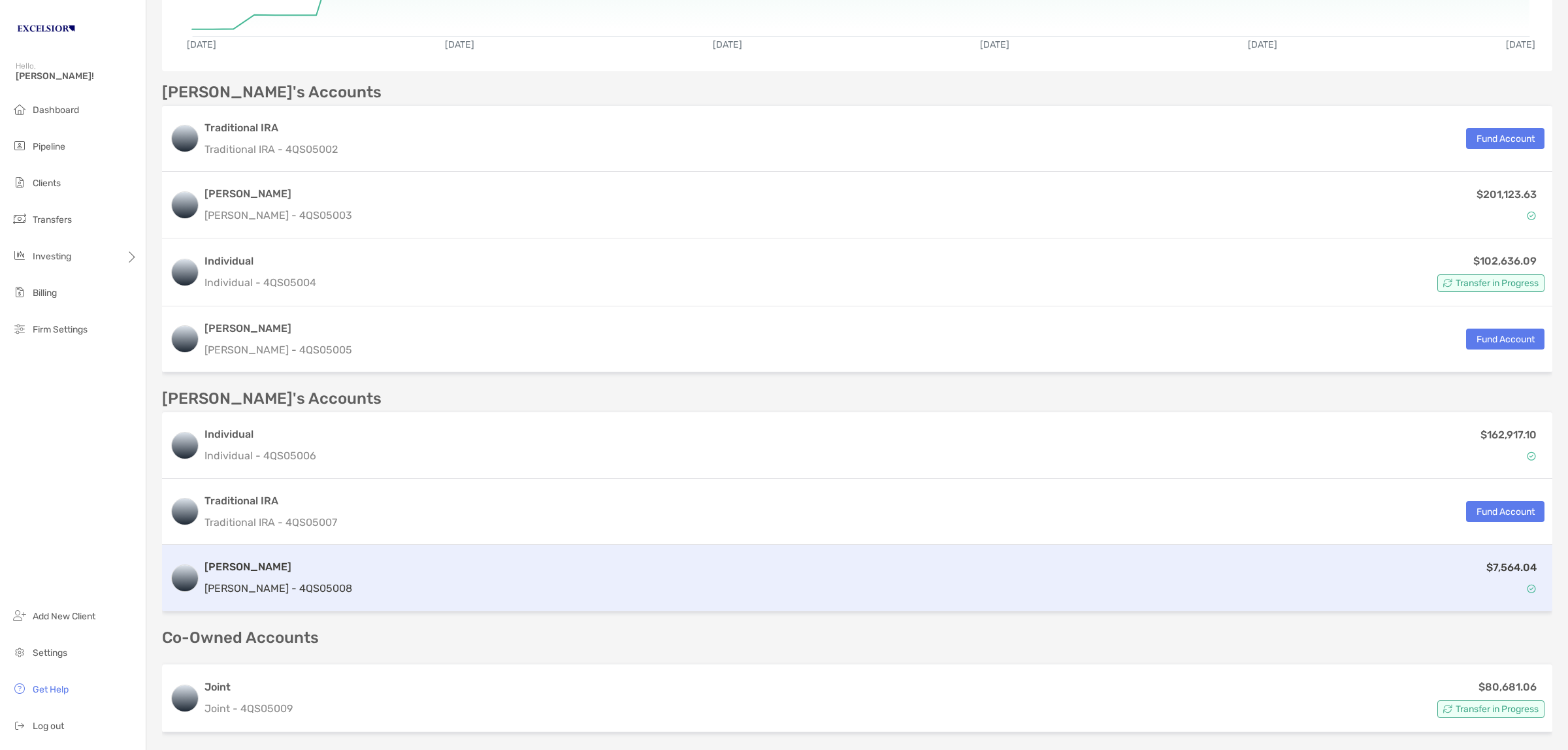
click at [253, 570] on h3 "[PERSON_NAME]" at bounding box center [279, 567] width 148 height 16
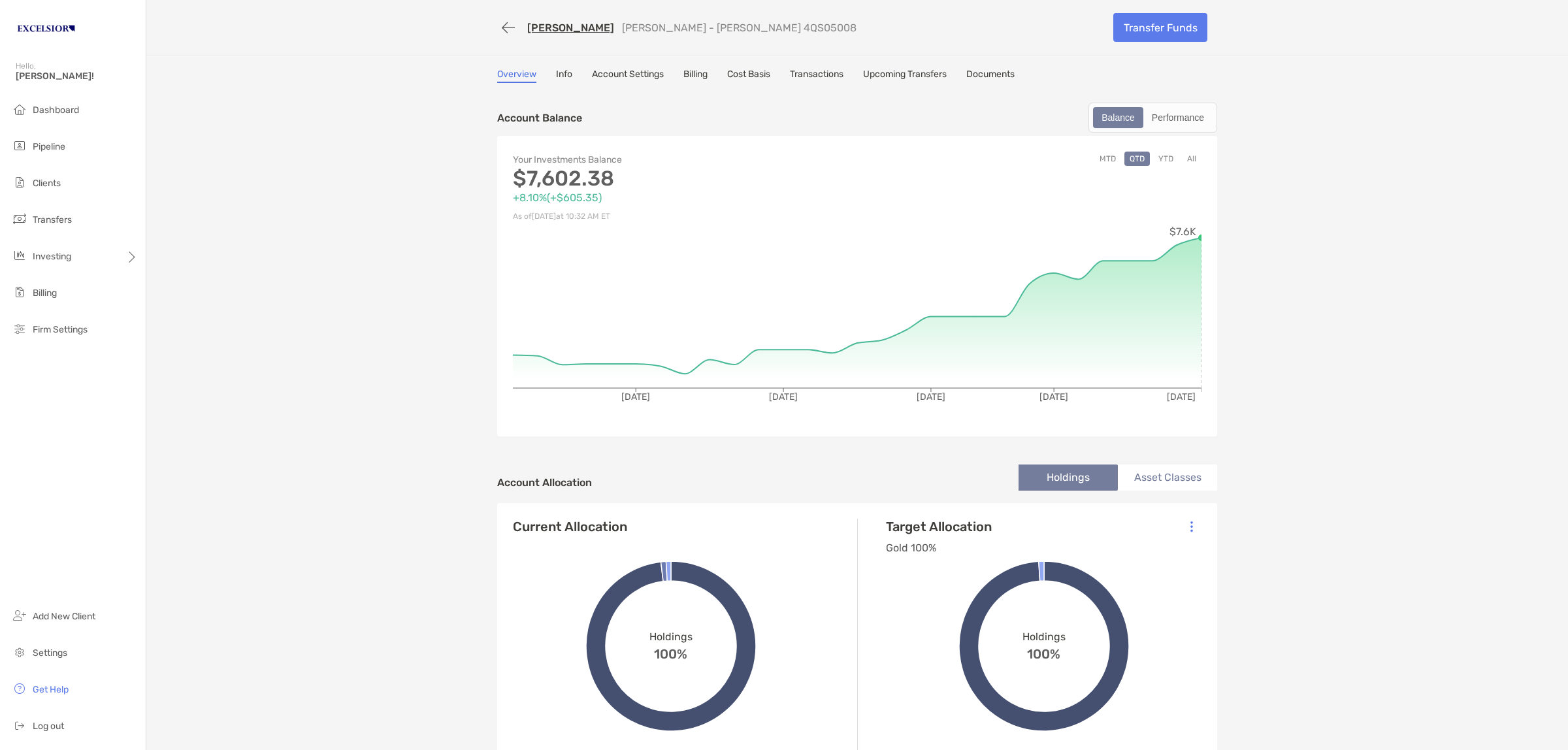
click at [302, 273] on div "Emily Abeling Roth IRA - Roth IRA 4QS05008 Transfer Funds Overview Info Account…" at bounding box center [857, 554] width 1422 height 1109
click at [562, 30] on link "Emily Abeling" at bounding box center [570, 28] width 87 height 13
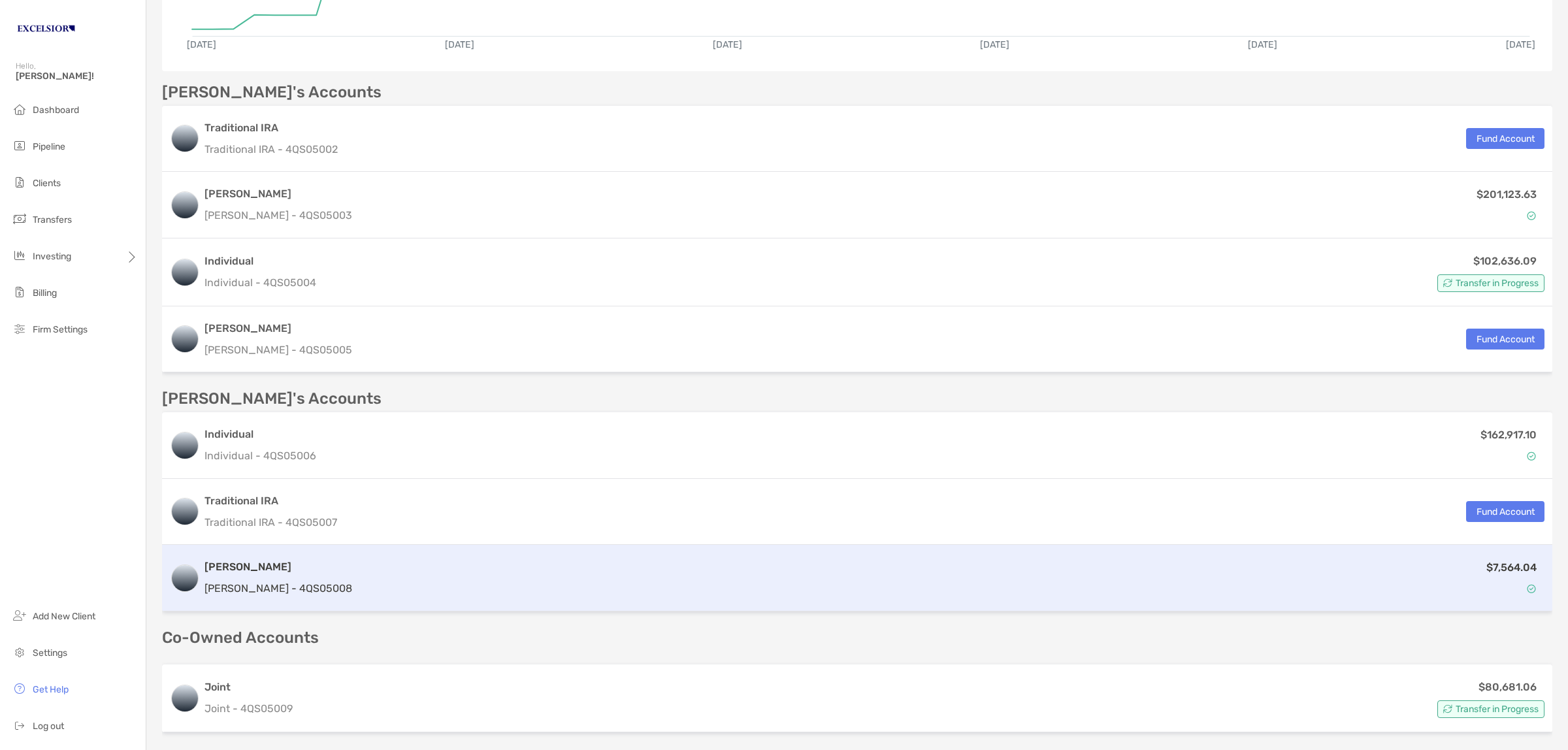
scroll to position [463, 0]
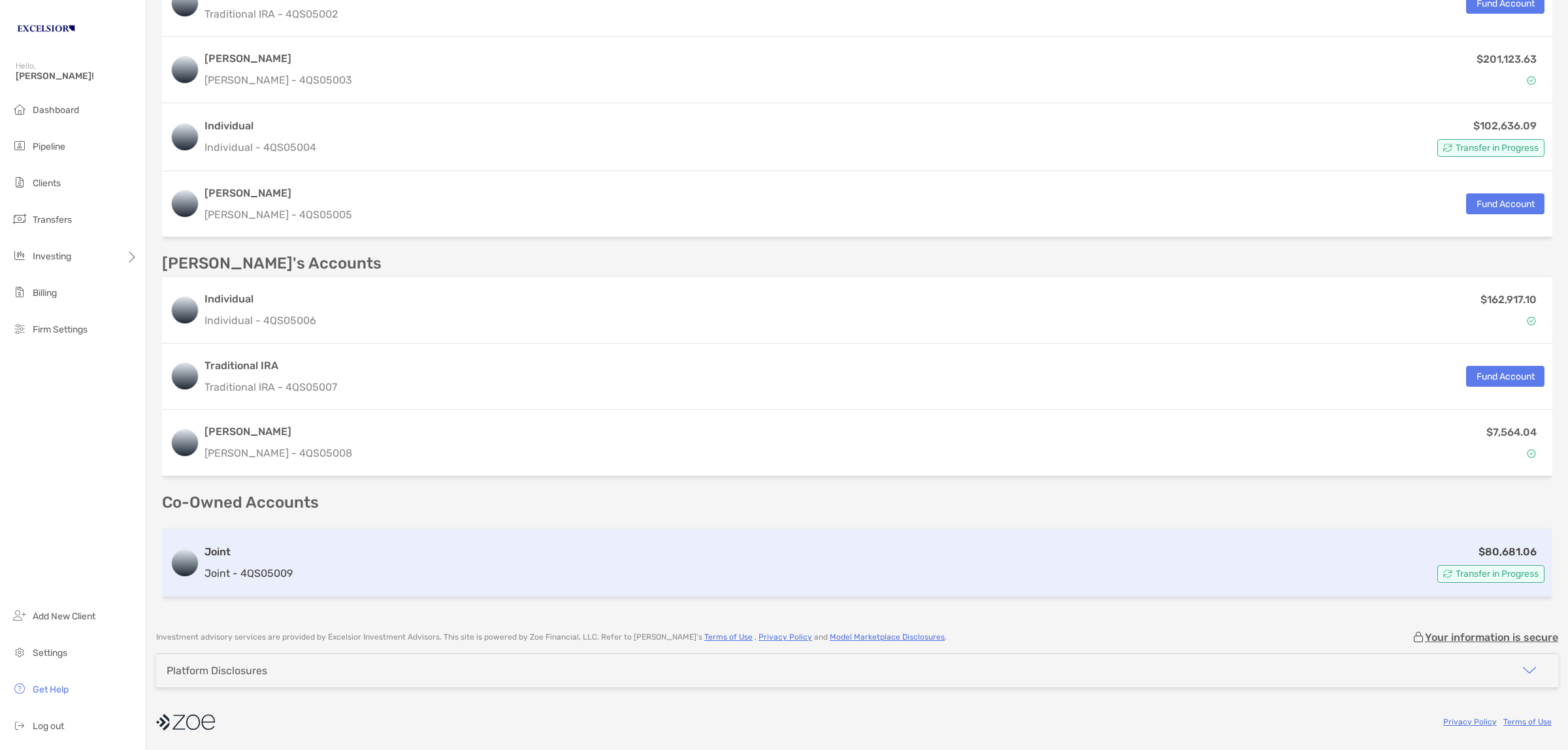
click at [246, 552] on h3 "Joint" at bounding box center [248, 552] width 88 height 16
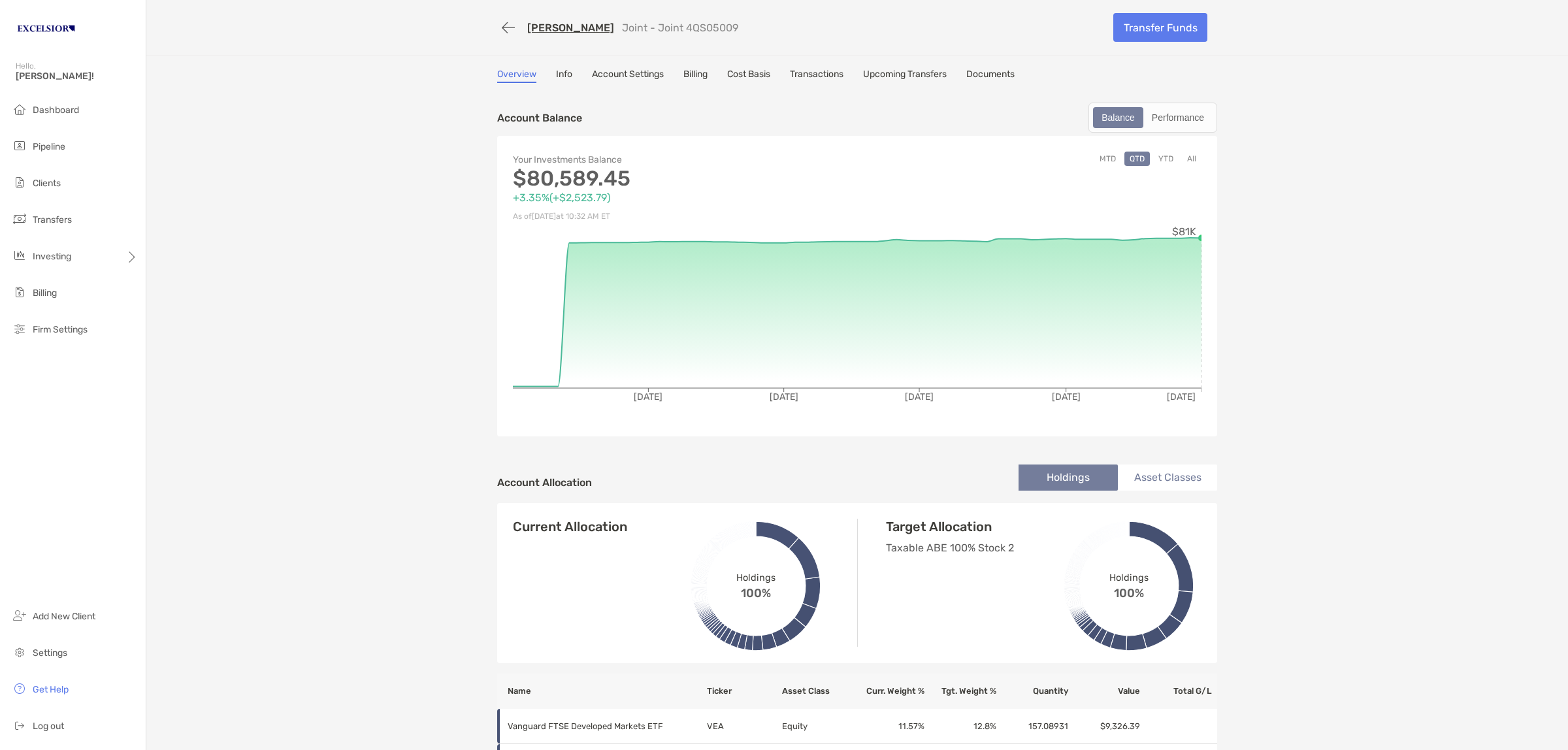
scroll to position [408, 0]
